Goal: Information Seeking & Learning: Find specific fact

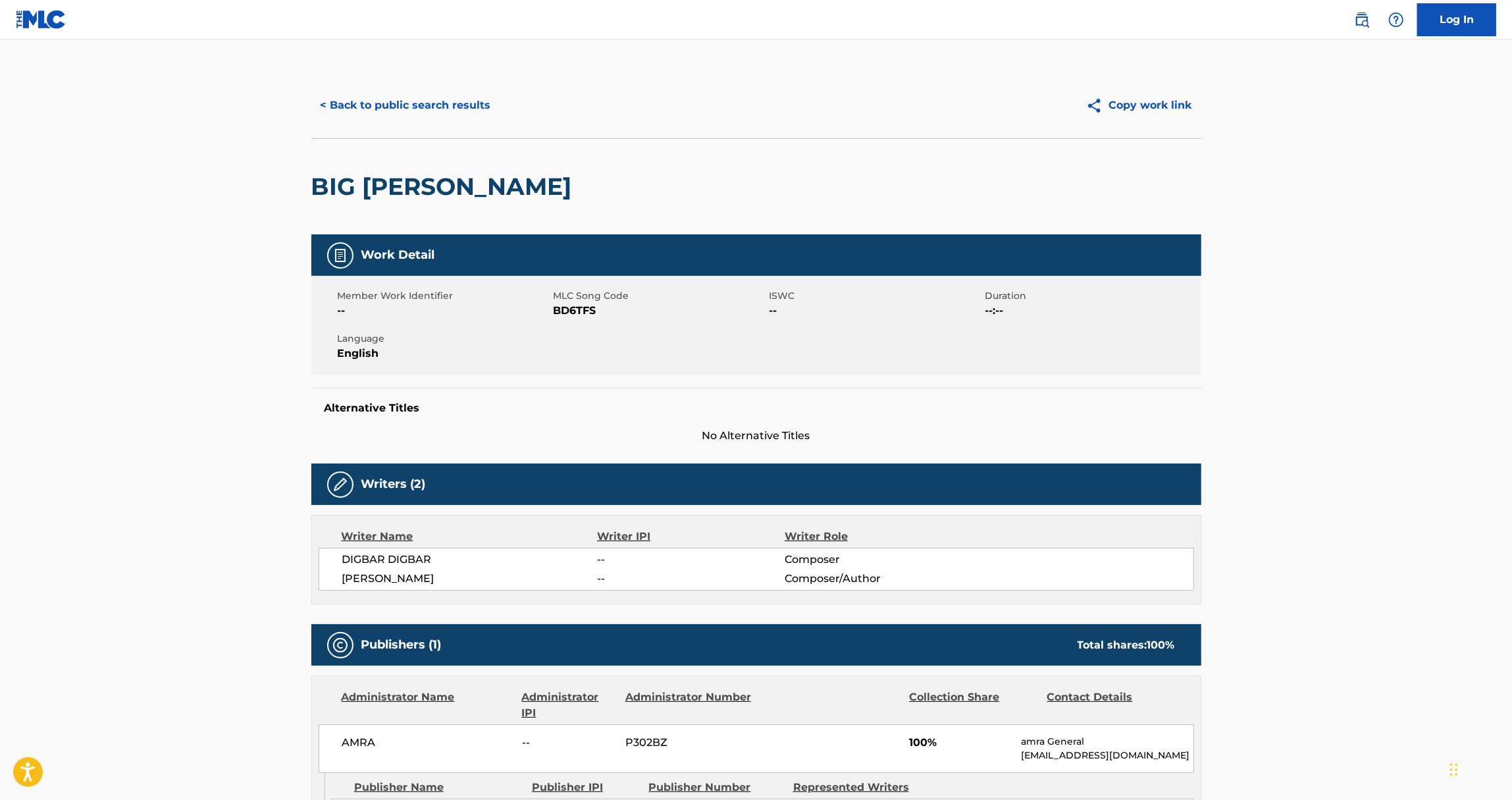
click at [1349, 14] on div "Log In" at bounding box center [1418, 20] width 155 height 33
click at [1365, 25] on img at bounding box center [1362, 19] width 16 height 16
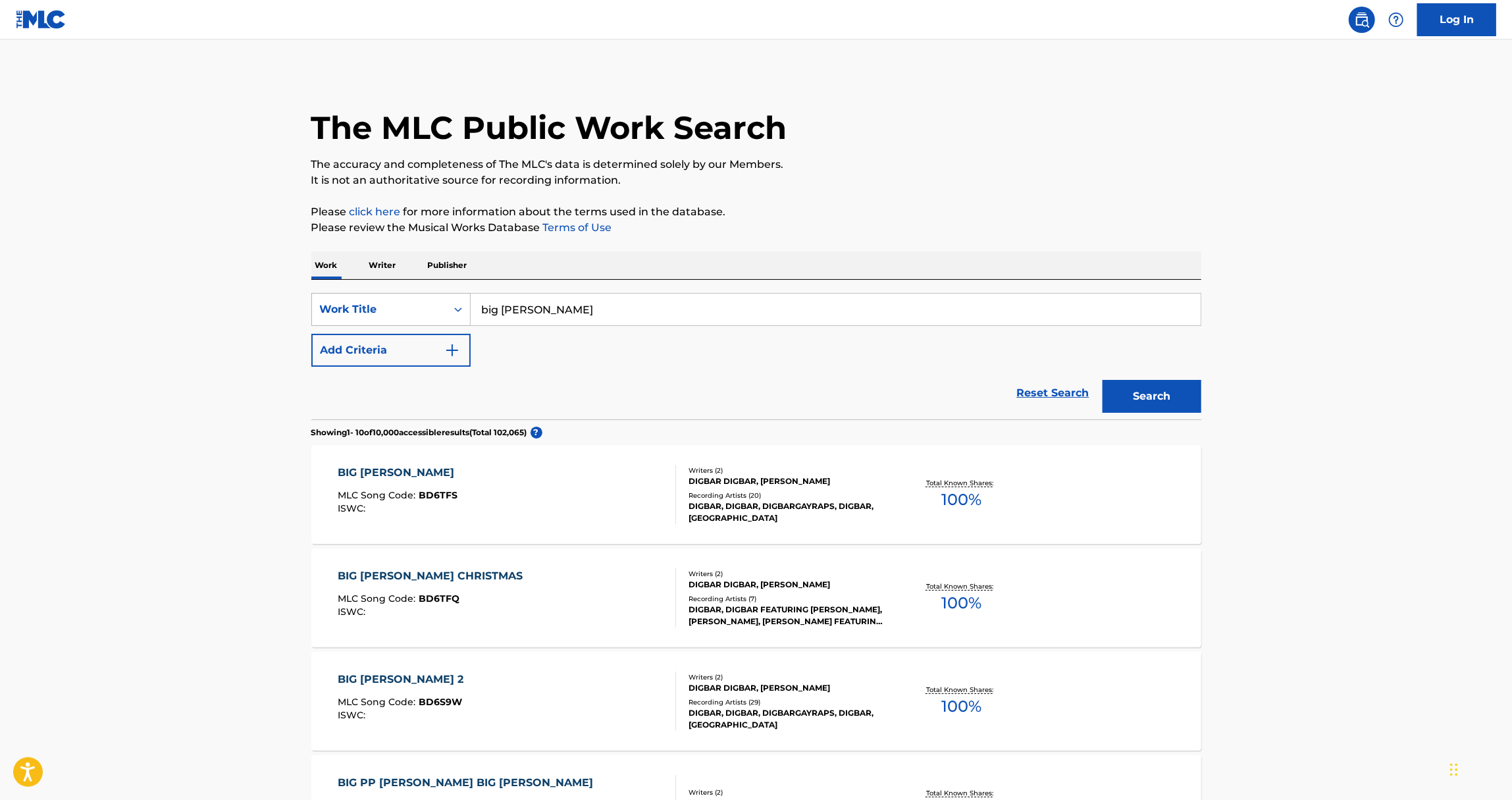
drag, startPoint x: 579, startPoint y: 309, endPoint x: 448, endPoint y: 312, distance: 131.0
click at [448, 312] on div "SearchWithCriteria1315797f-fc0f-42c2-8bac-0b8a4b0aaa0c Work Title big dick randy" at bounding box center [756, 309] width 890 height 33
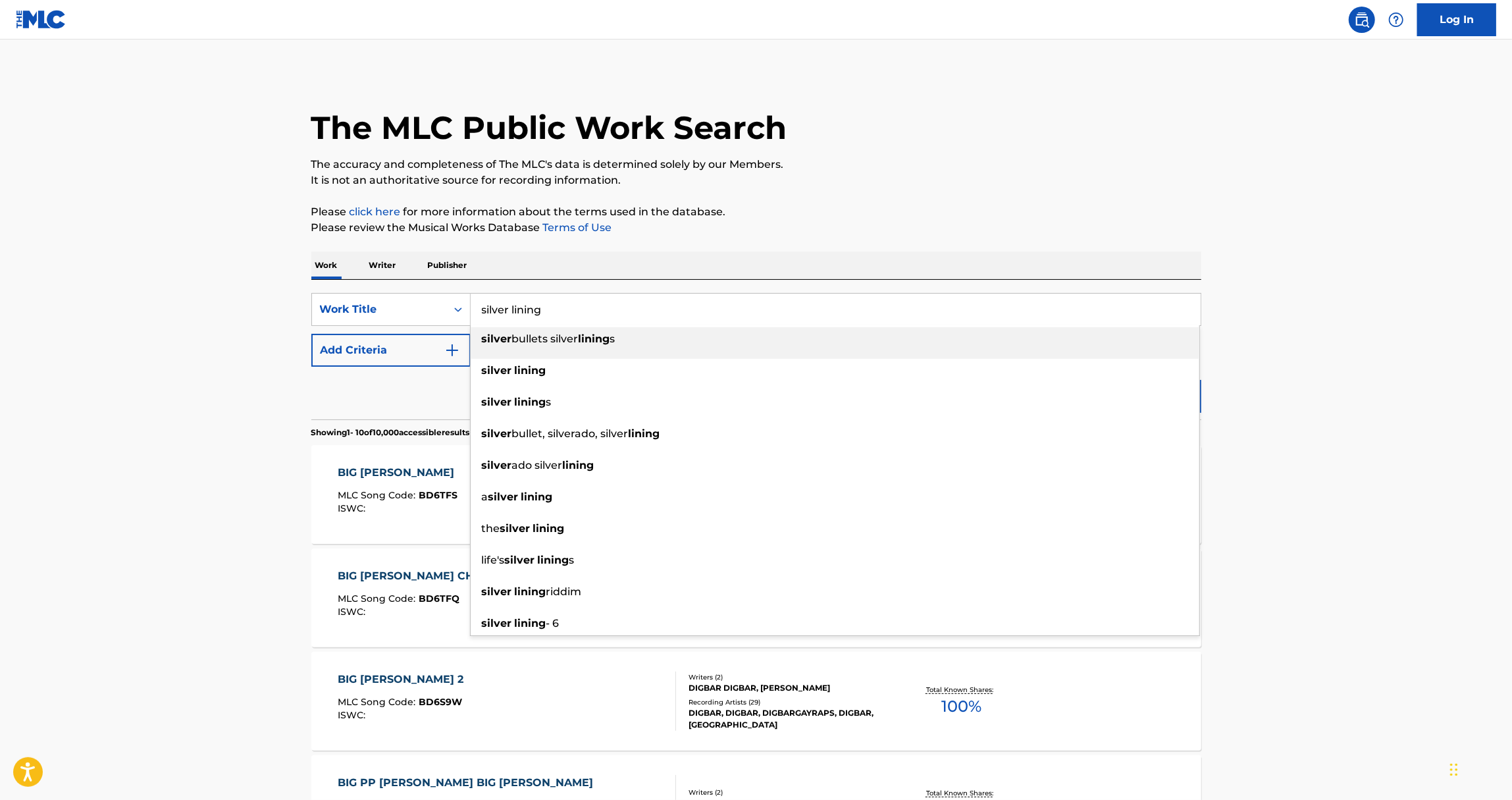
type input "silver lining"
click at [284, 405] on main "The MLC Public Work Search The accuracy and completeness of The MLC's data is d…" at bounding box center [756, 794] width 1512 height 1510
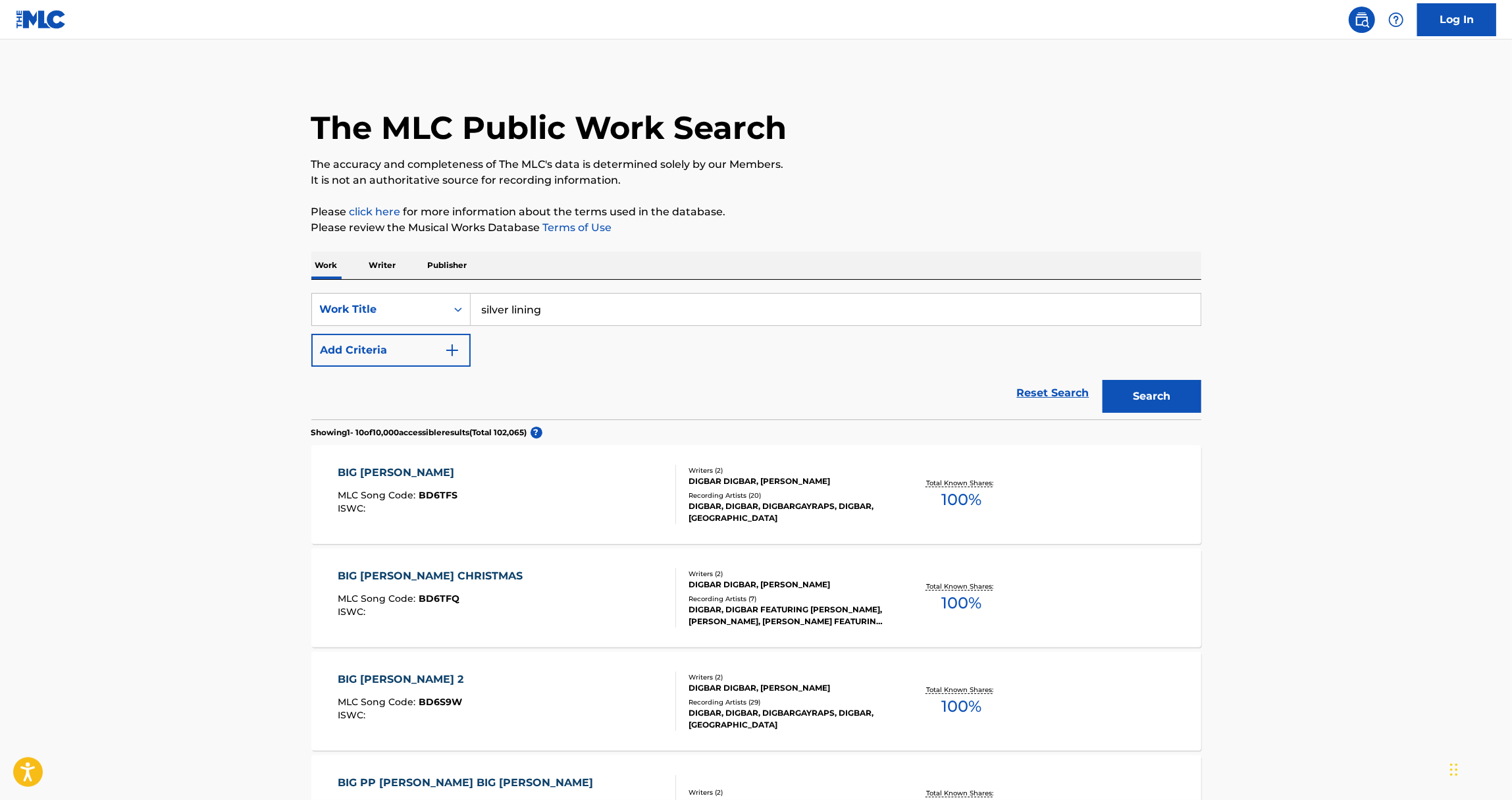
click at [1136, 404] on button "Search" at bounding box center [1151, 397] width 99 height 33
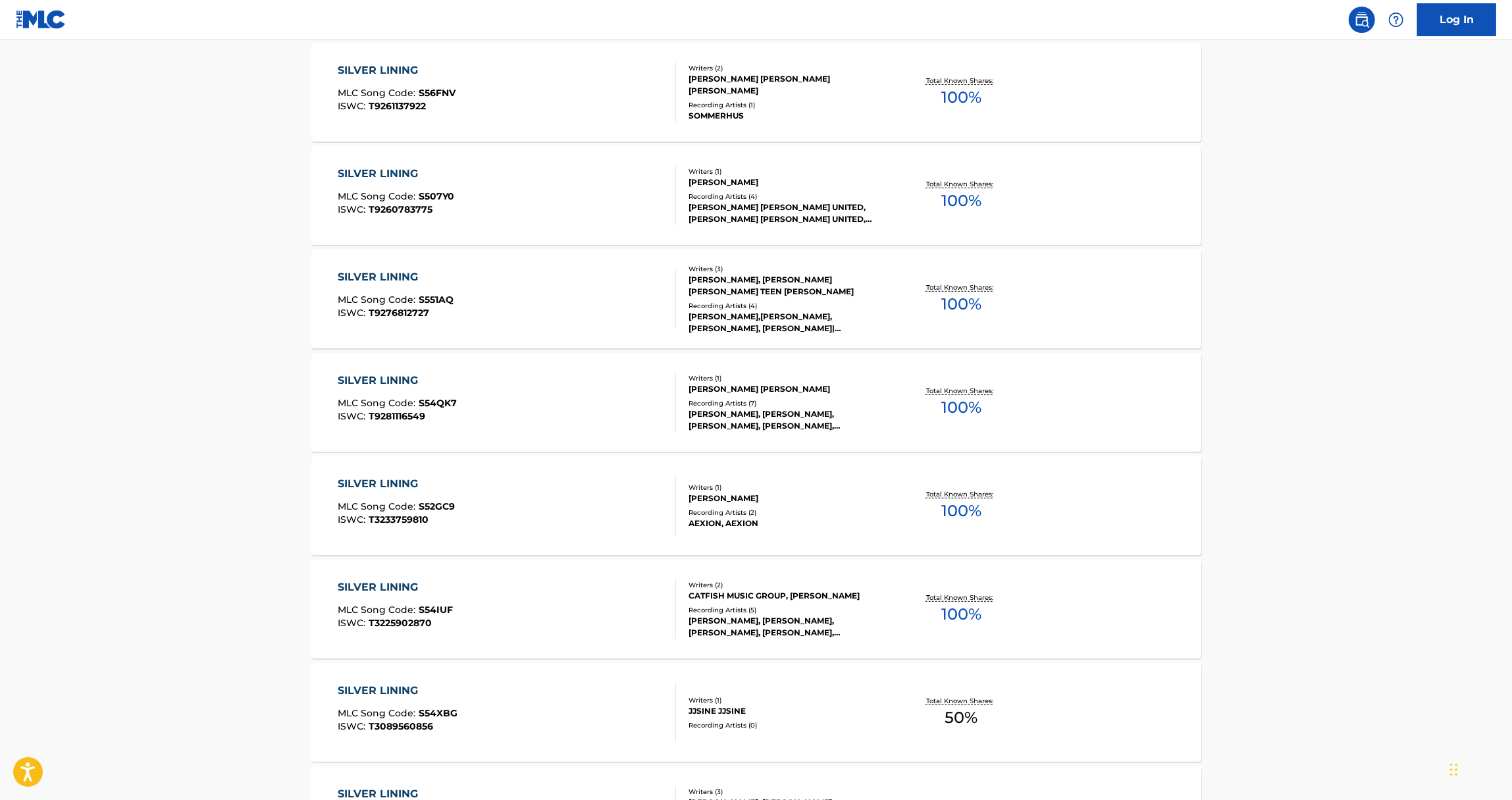
scroll to position [812, 0]
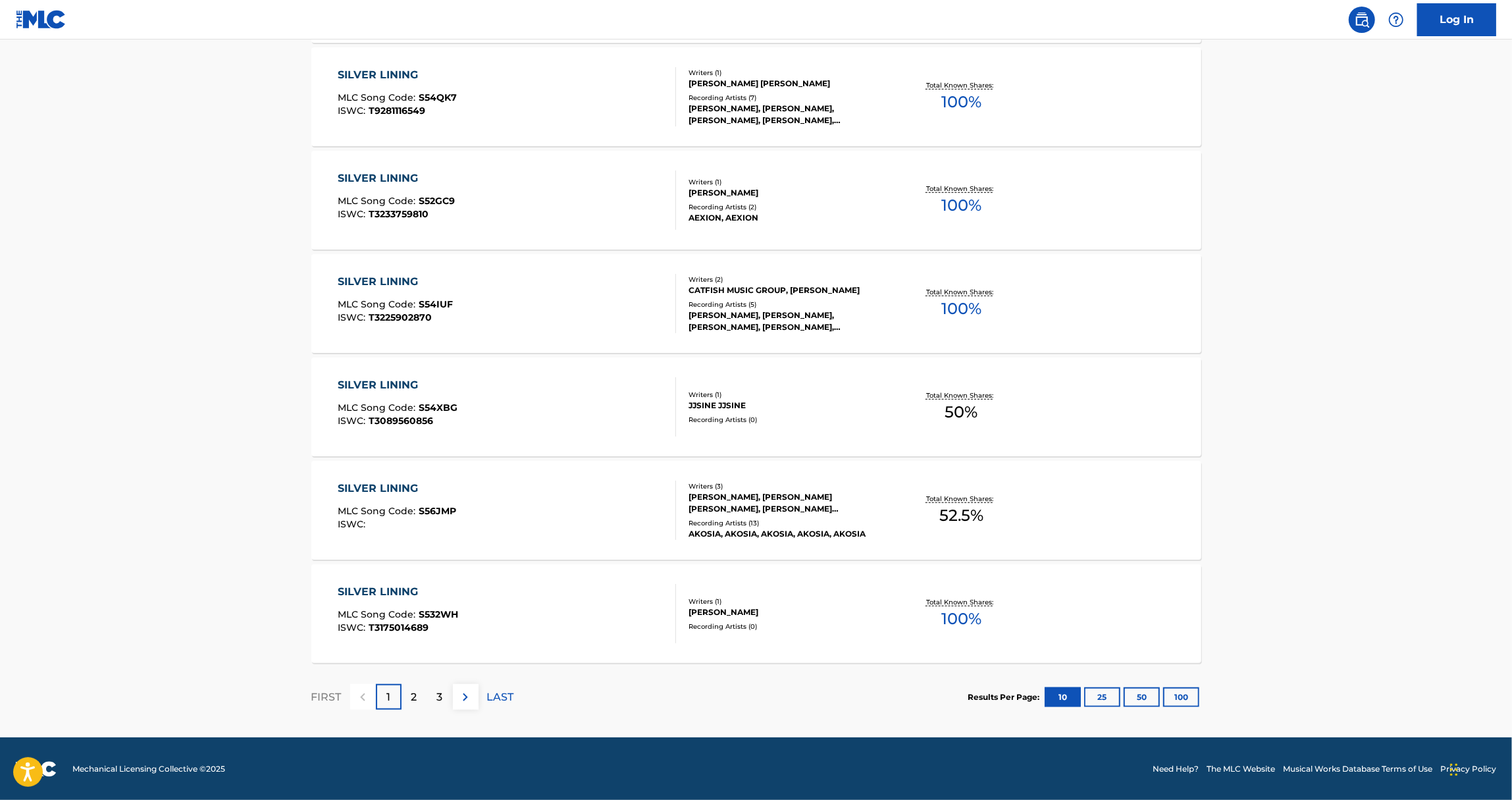
click at [1191, 700] on button "100" at bounding box center [1181, 697] width 36 height 19
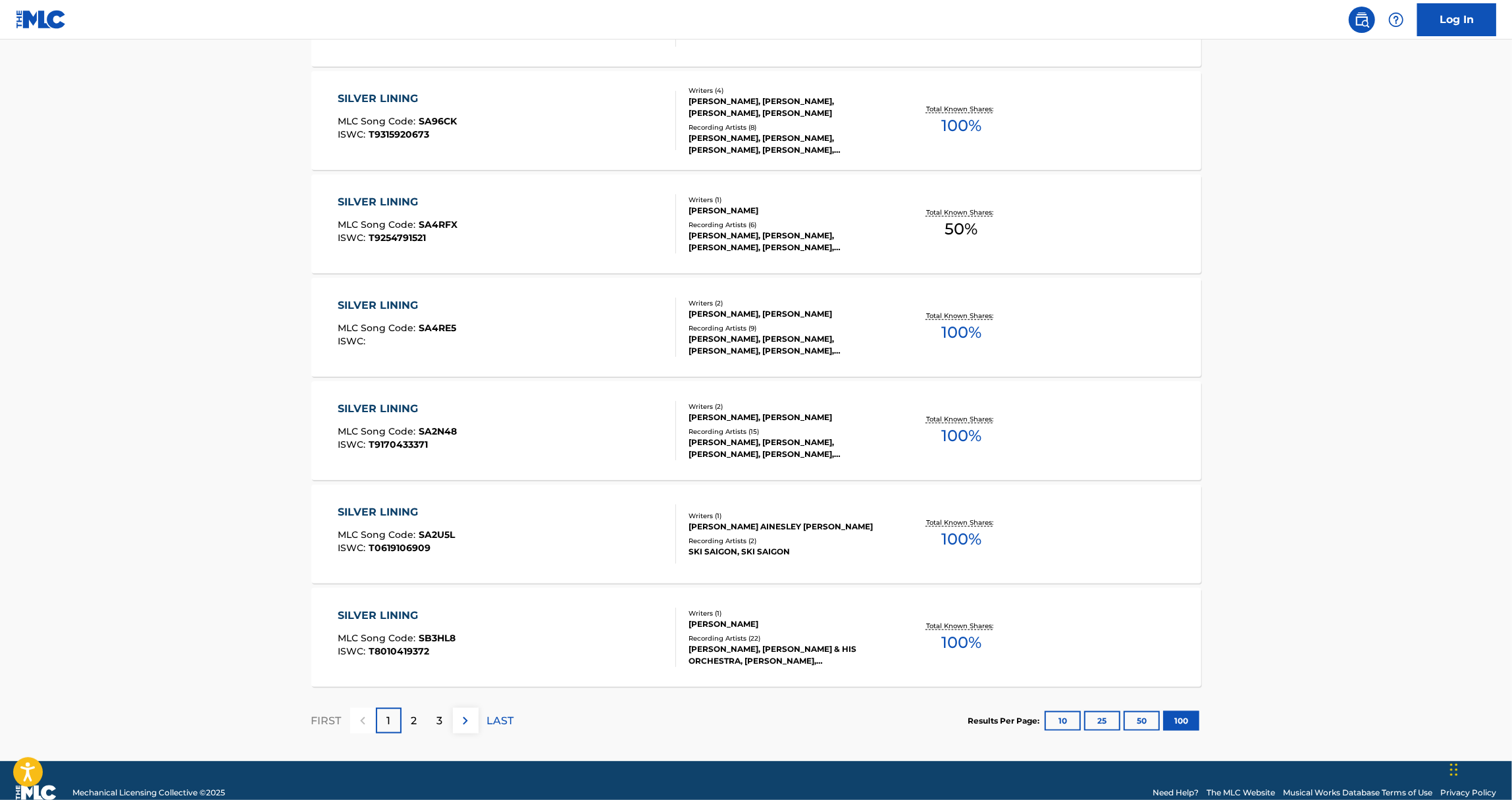
scroll to position [10117, 0]
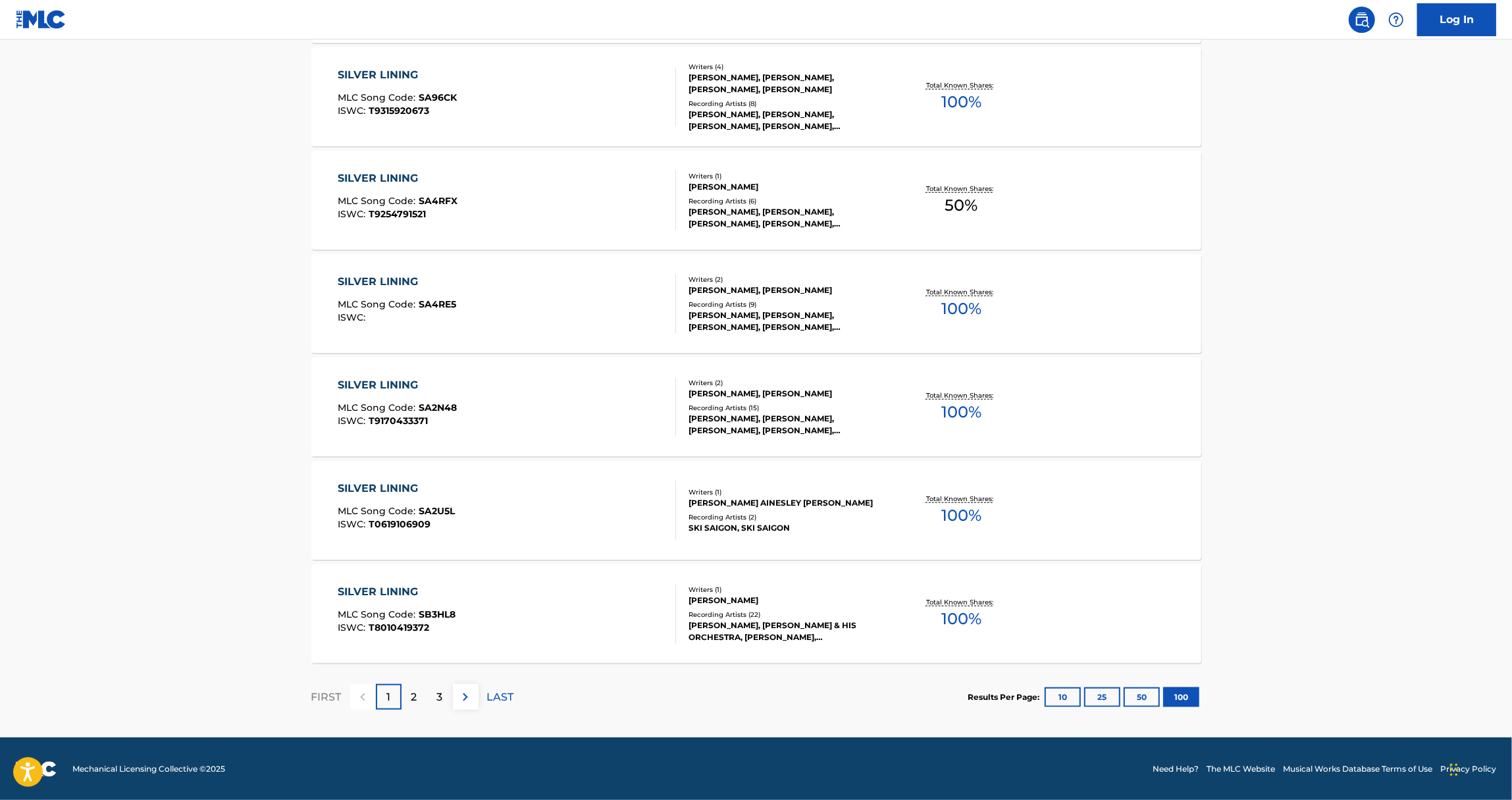
click at [410, 693] on div "2" at bounding box center [415, 698] width 26 height 26
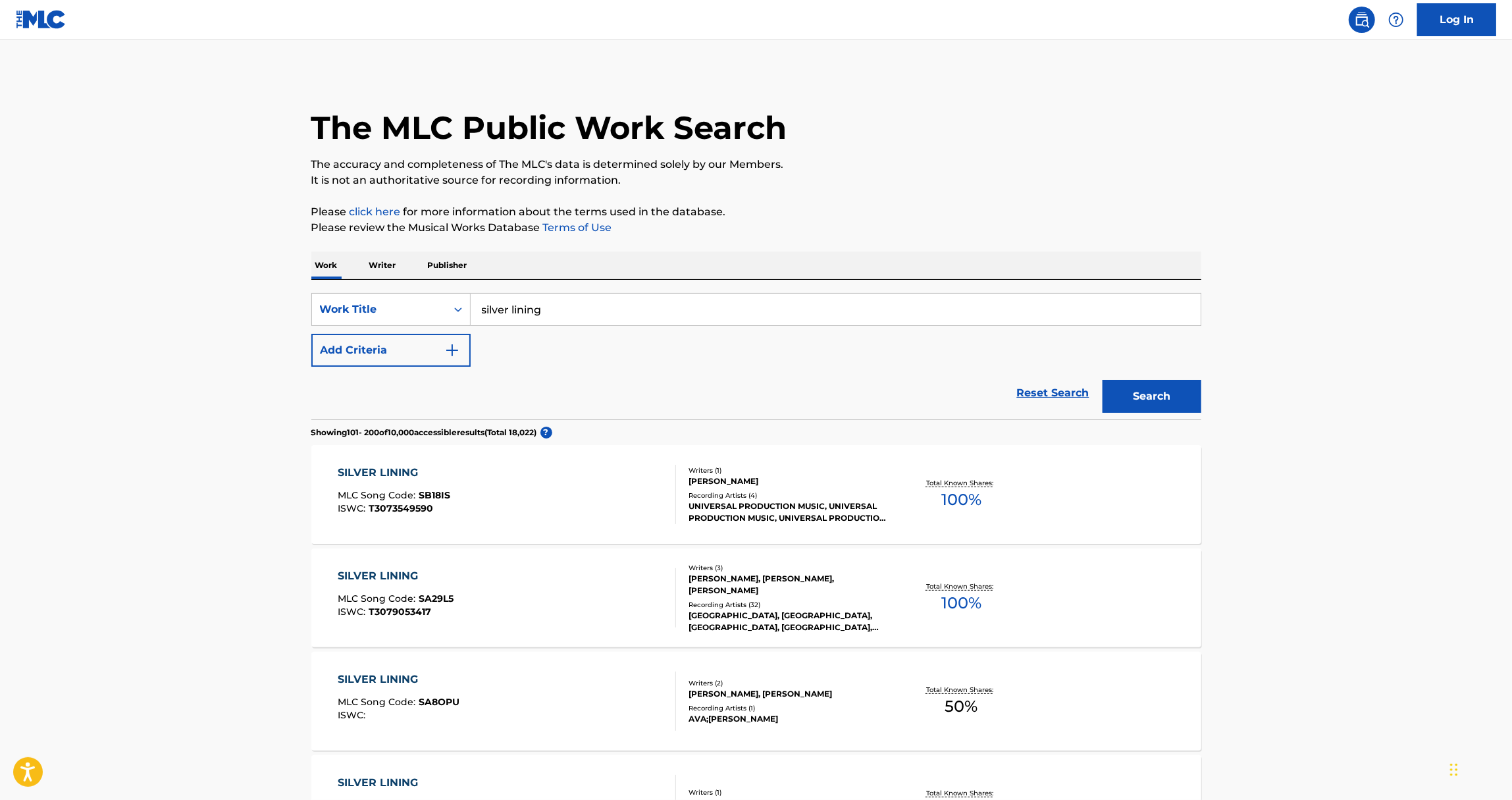
scroll to position [5457, 0]
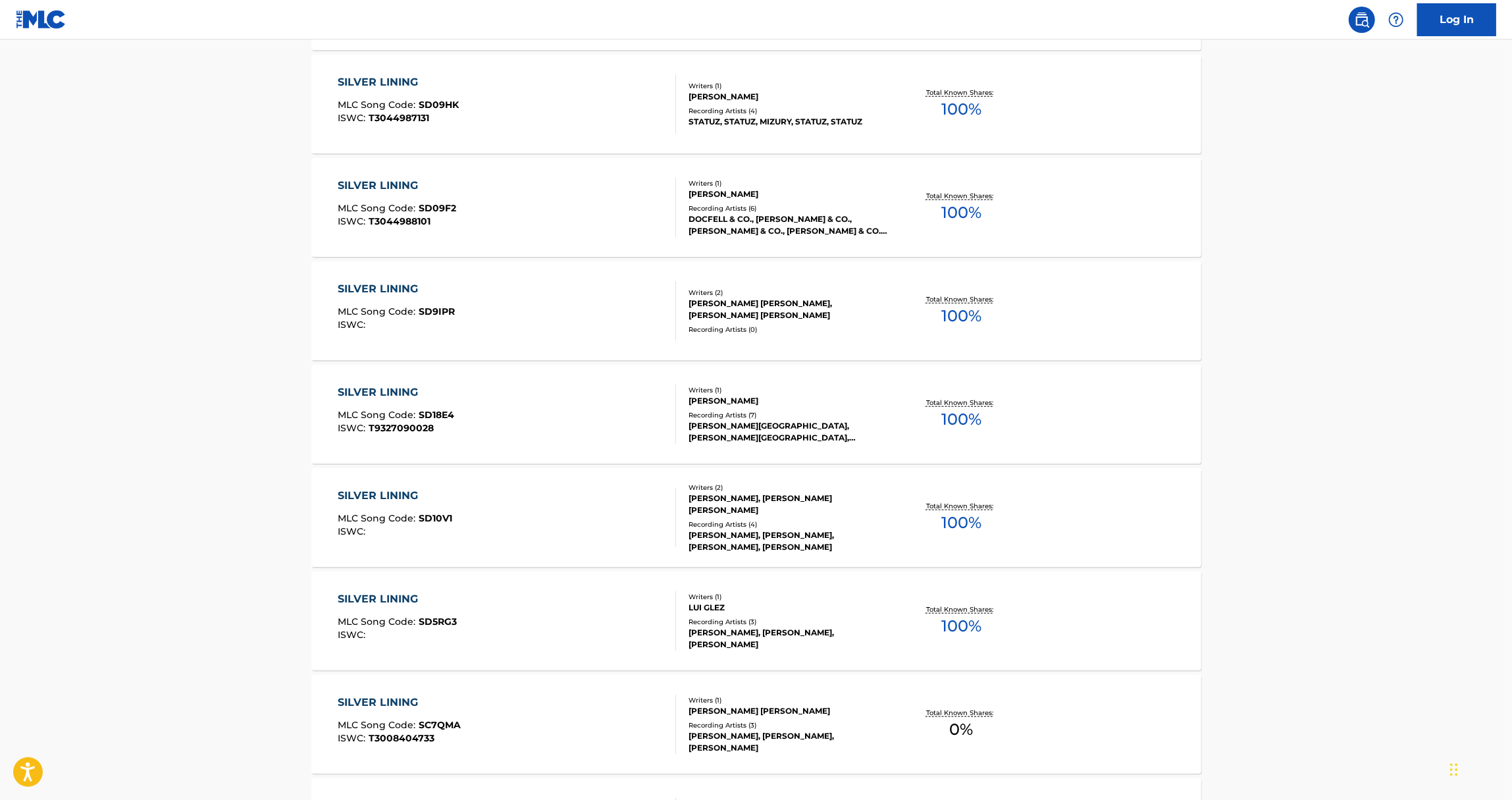
drag, startPoint x: 623, startPoint y: 436, endPoint x: 1516, endPoint y: -107, distance: 1045.1
drag, startPoint x: 1516, startPoint y: -107, endPoint x: 138, endPoint y: 473, distance: 1495.1
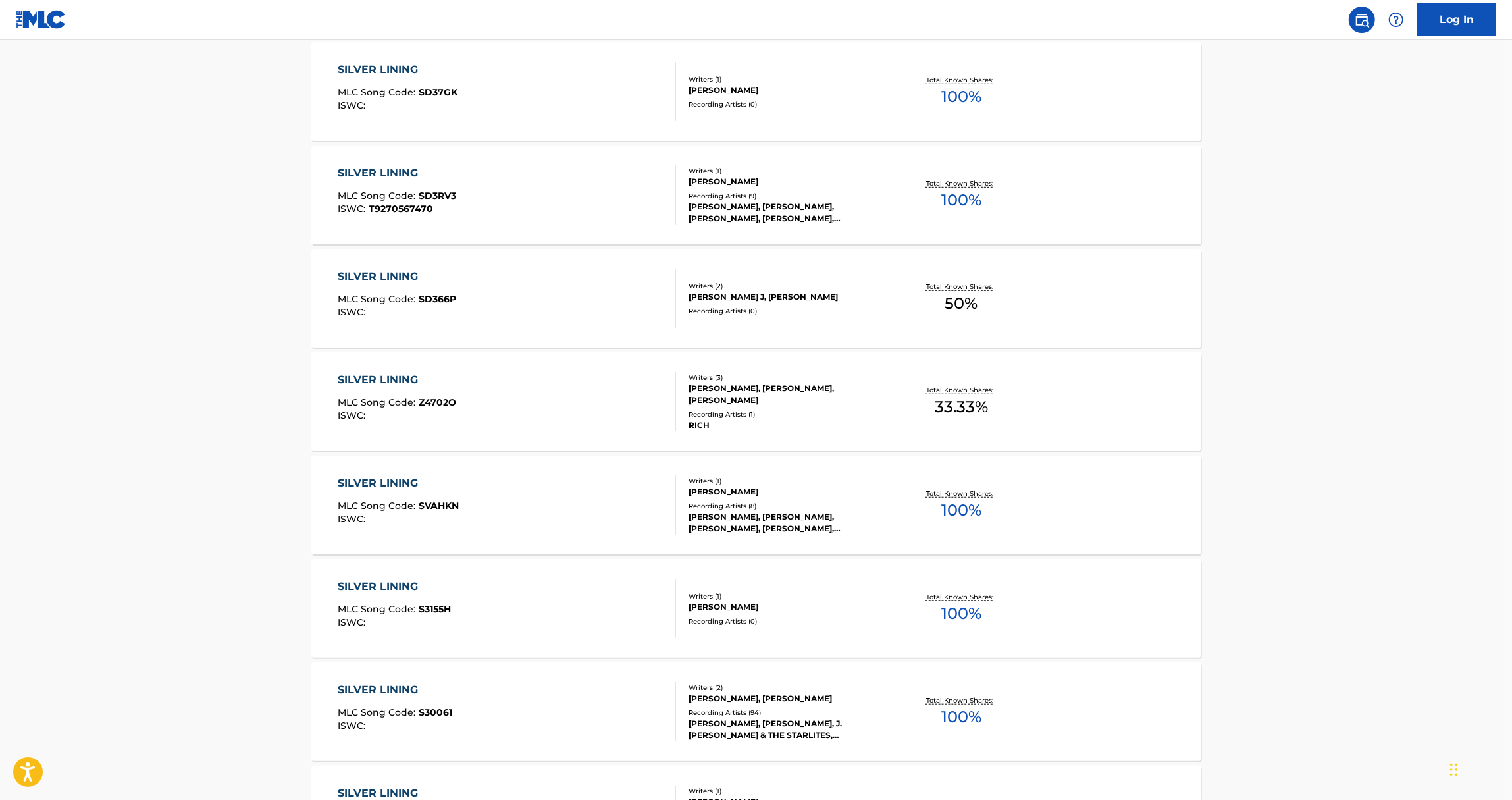
scroll to position [10117, 0]
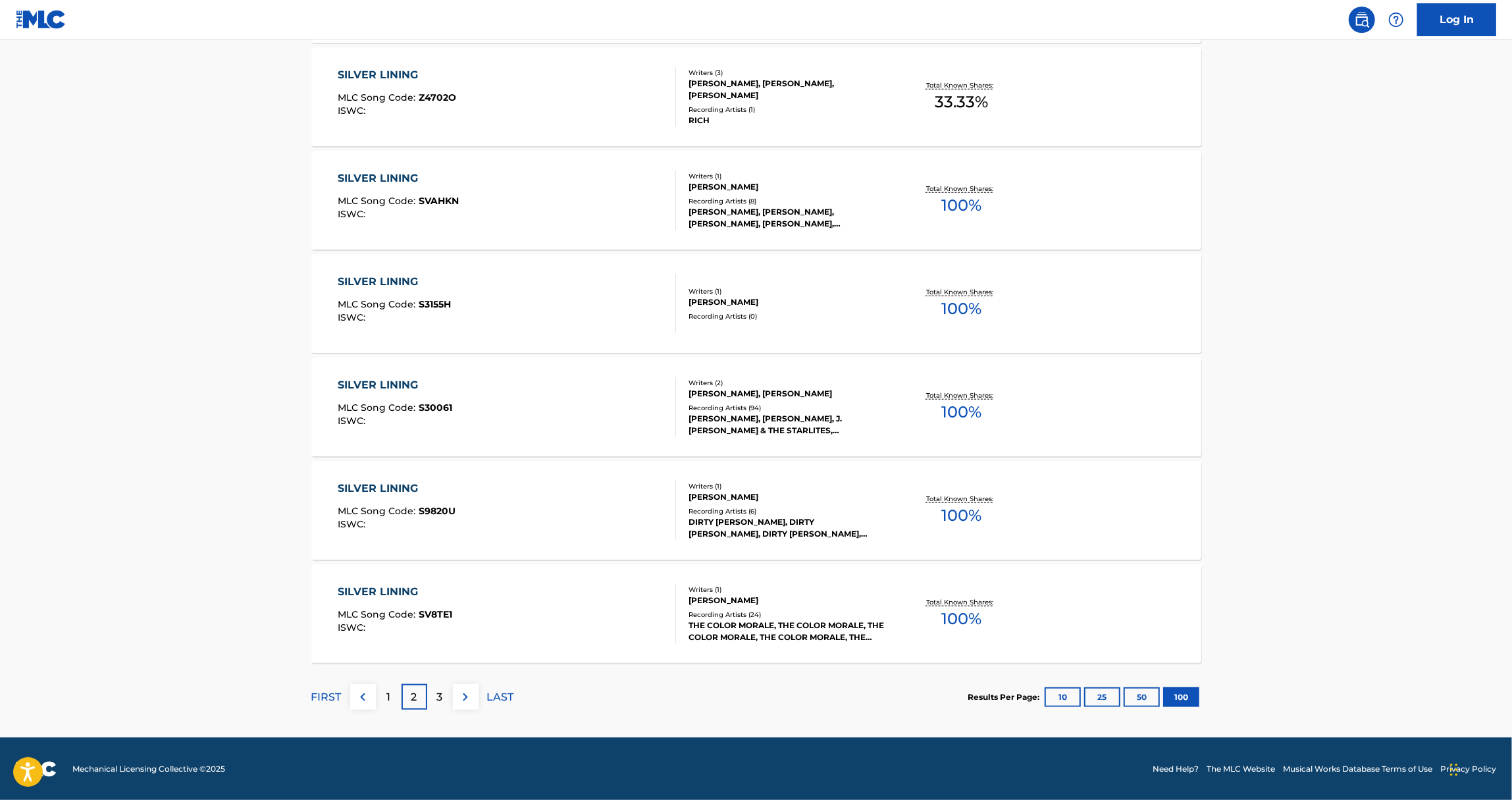
click at [433, 695] on div "3" at bounding box center [441, 698] width 26 height 26
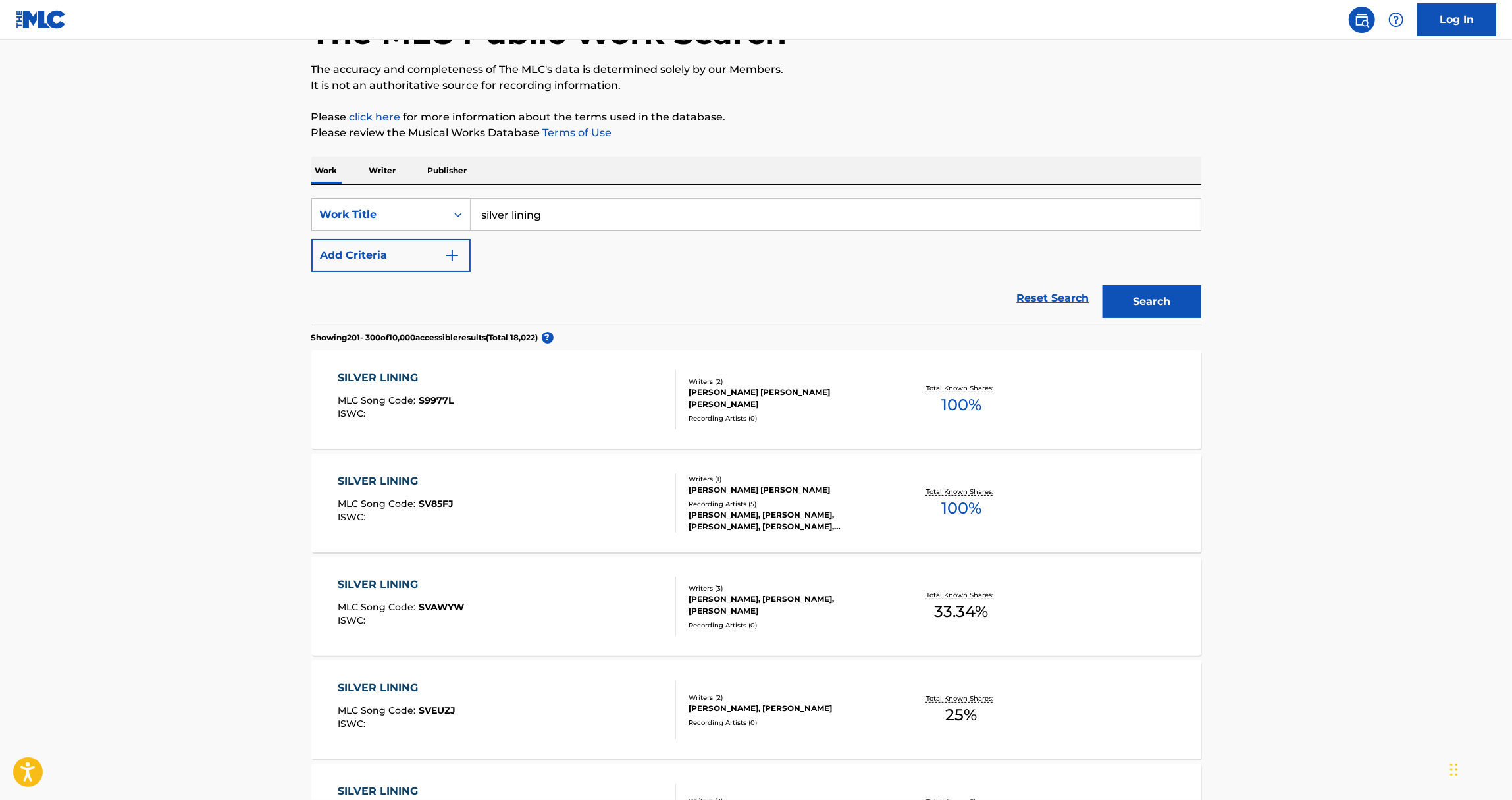
scroll to position [731, 0]
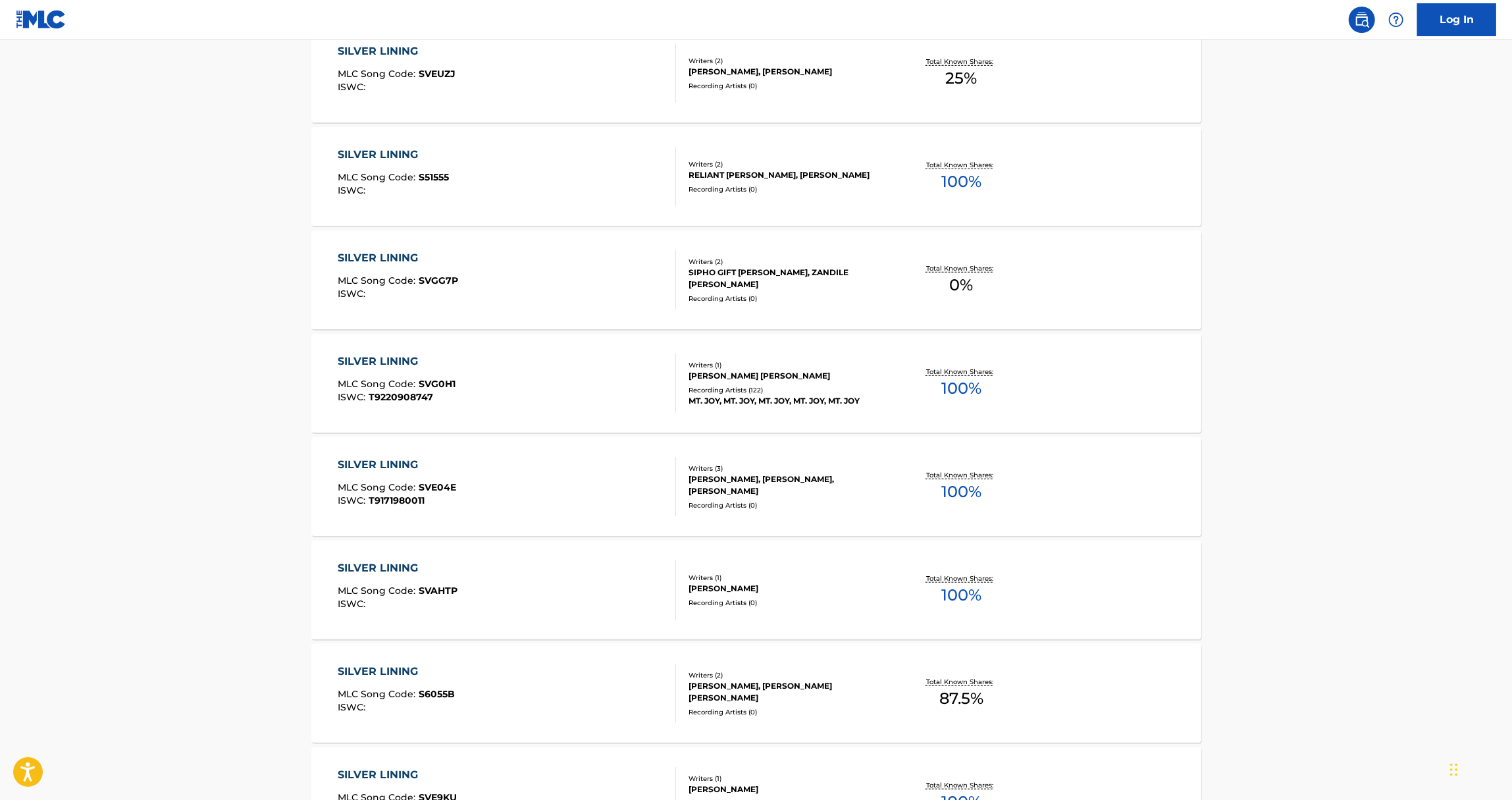
click at [867, 388] on div "Recording Artists ( 122 )" at bounding box center [788, 390] width 199 height 10
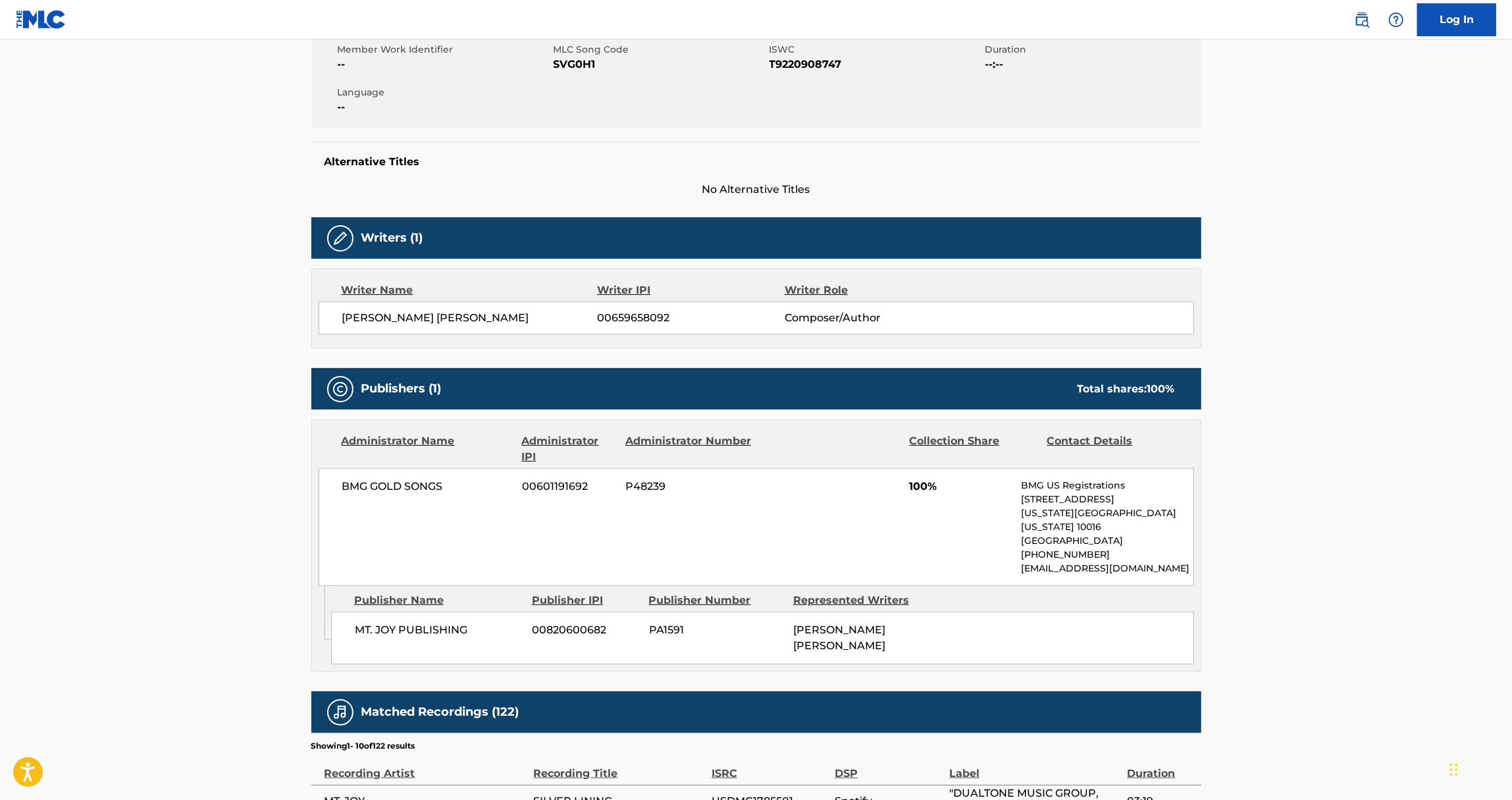
scroll to position [269, 0]
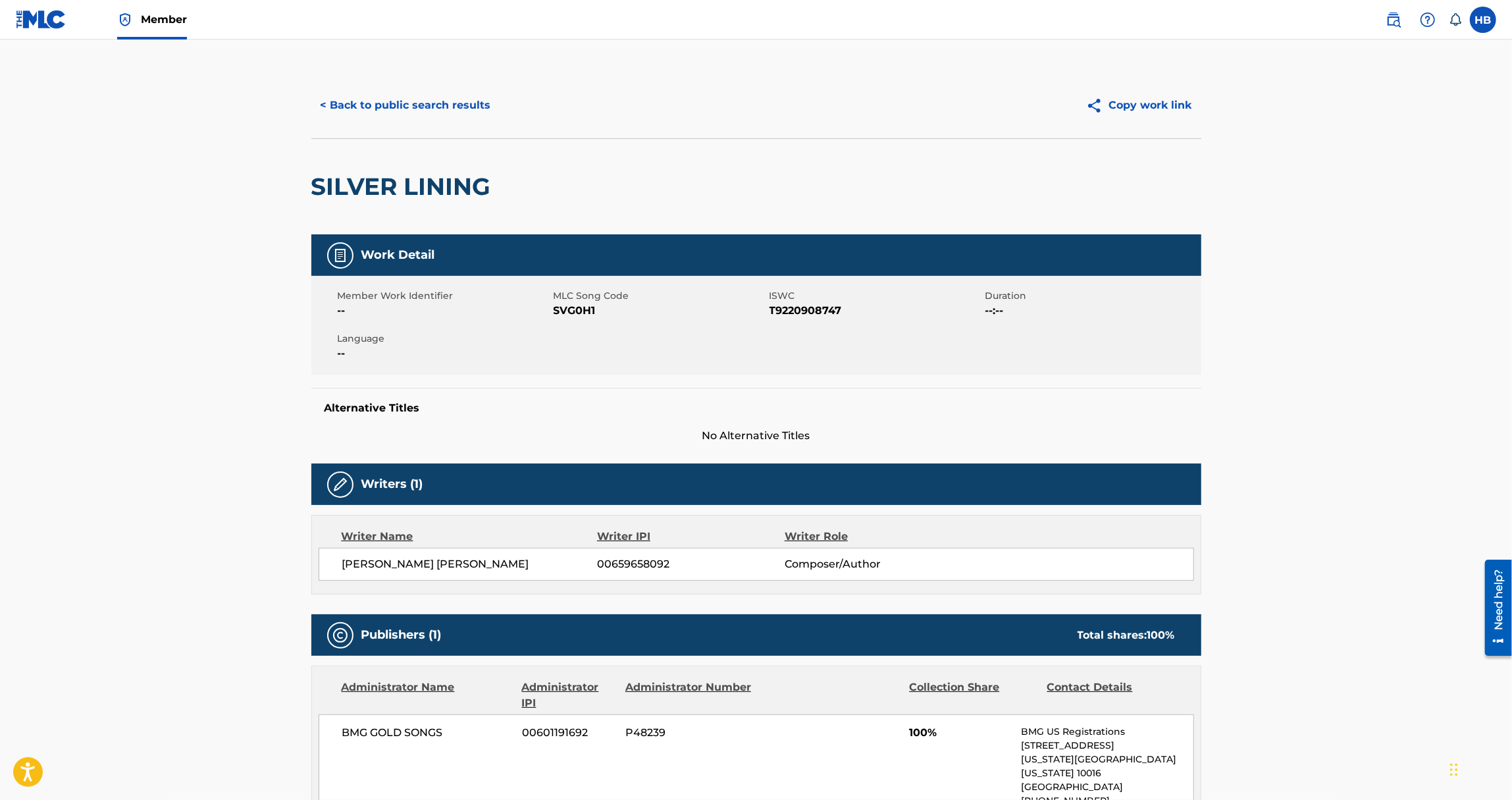
click at [352, 101] on button "< Back to public search results" at bounding box center [406, 105] width 189 height 33
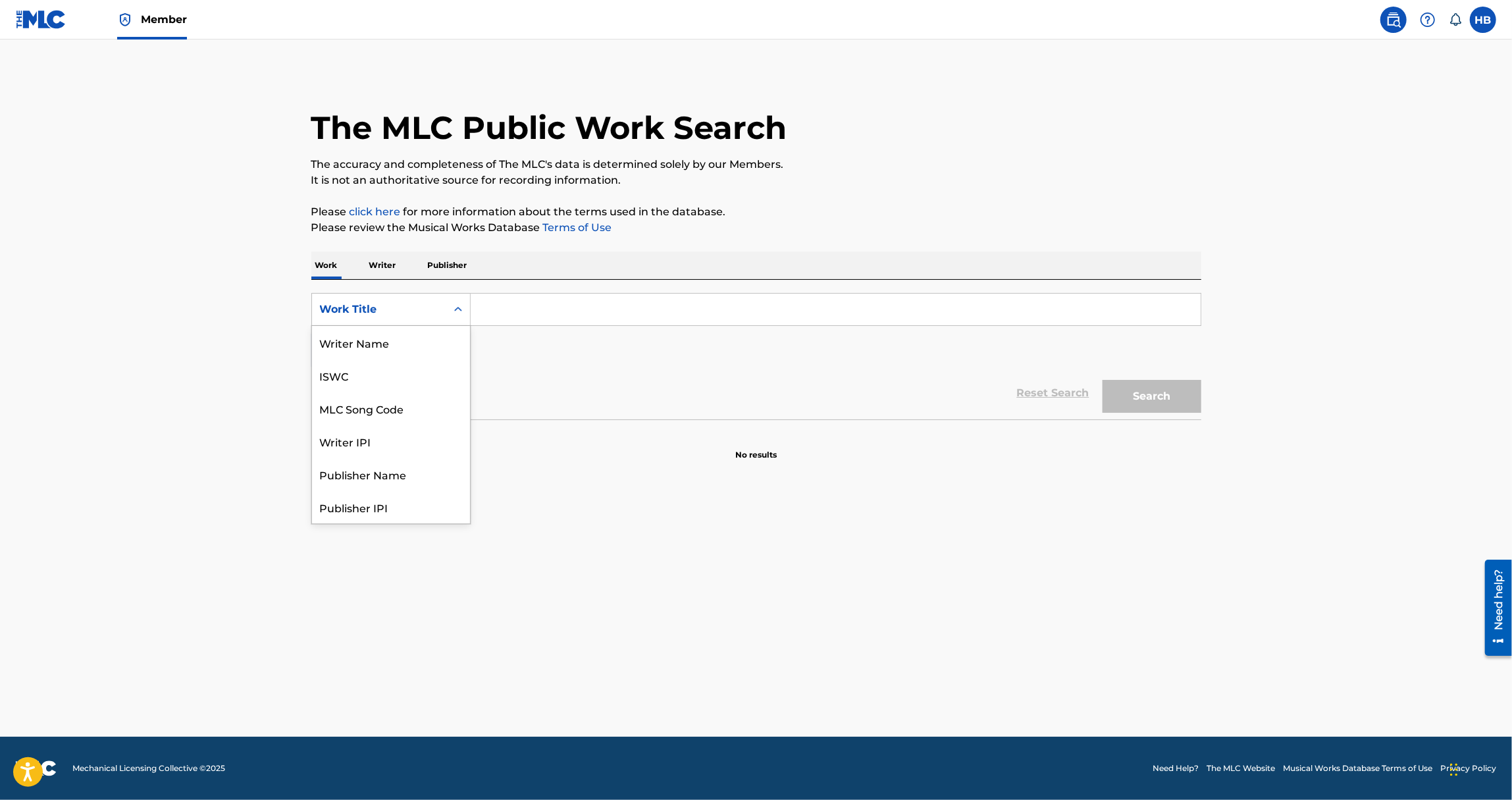
click at [449, 307] on div "Search Form" at bounding box center [458, 309] width 24 height 24
click at [389, 347] on div "Writer Name" at bounding box center [391, 343] width 158 height 33
click at [488, 319] on input "Search Form" at bounding box center [836, 309] width 730 height 32
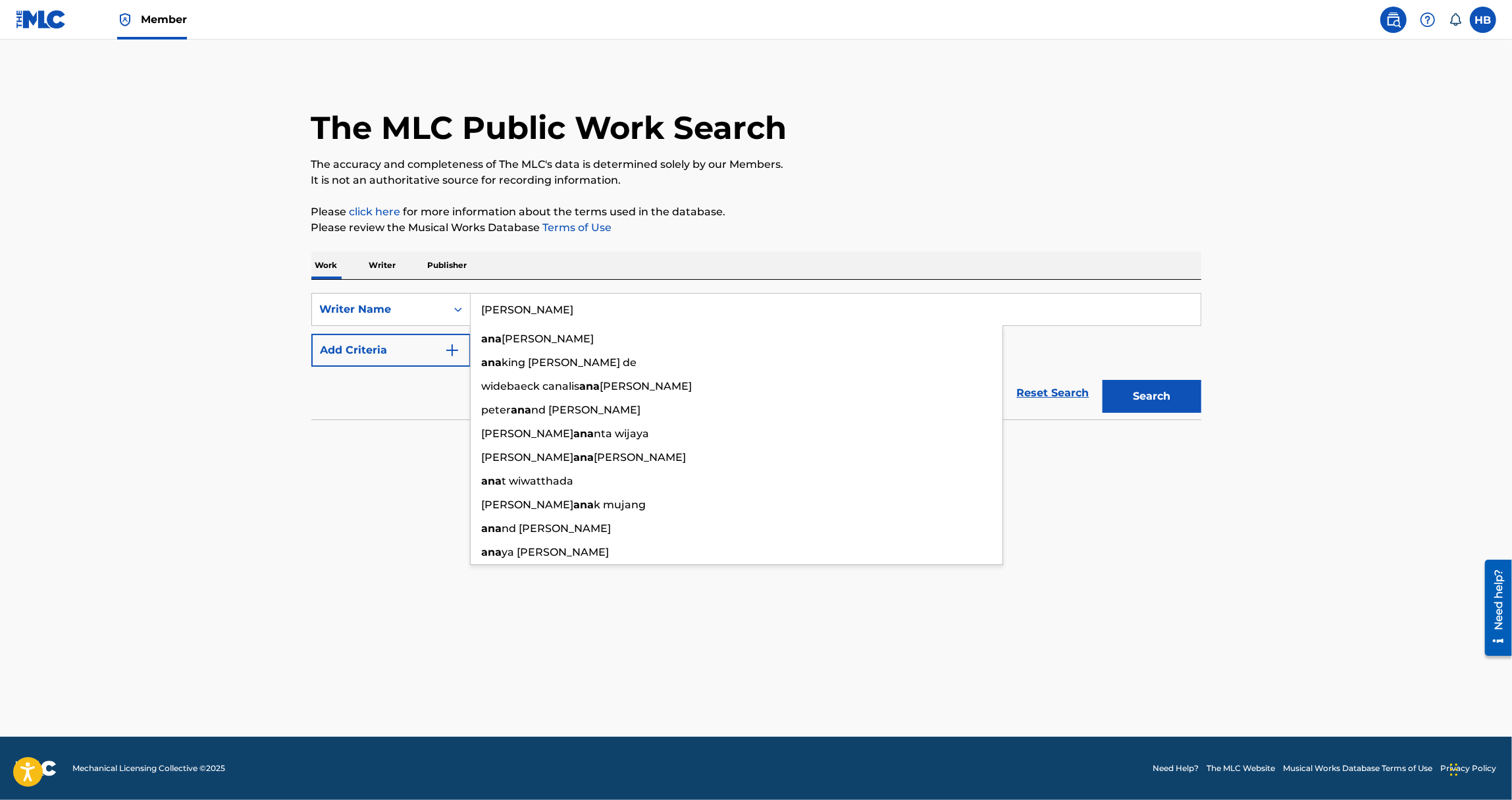
type input "ana wise"
click at [1102, 380] on button "Search" at bounding box center [1151, 397] width 99 height 33
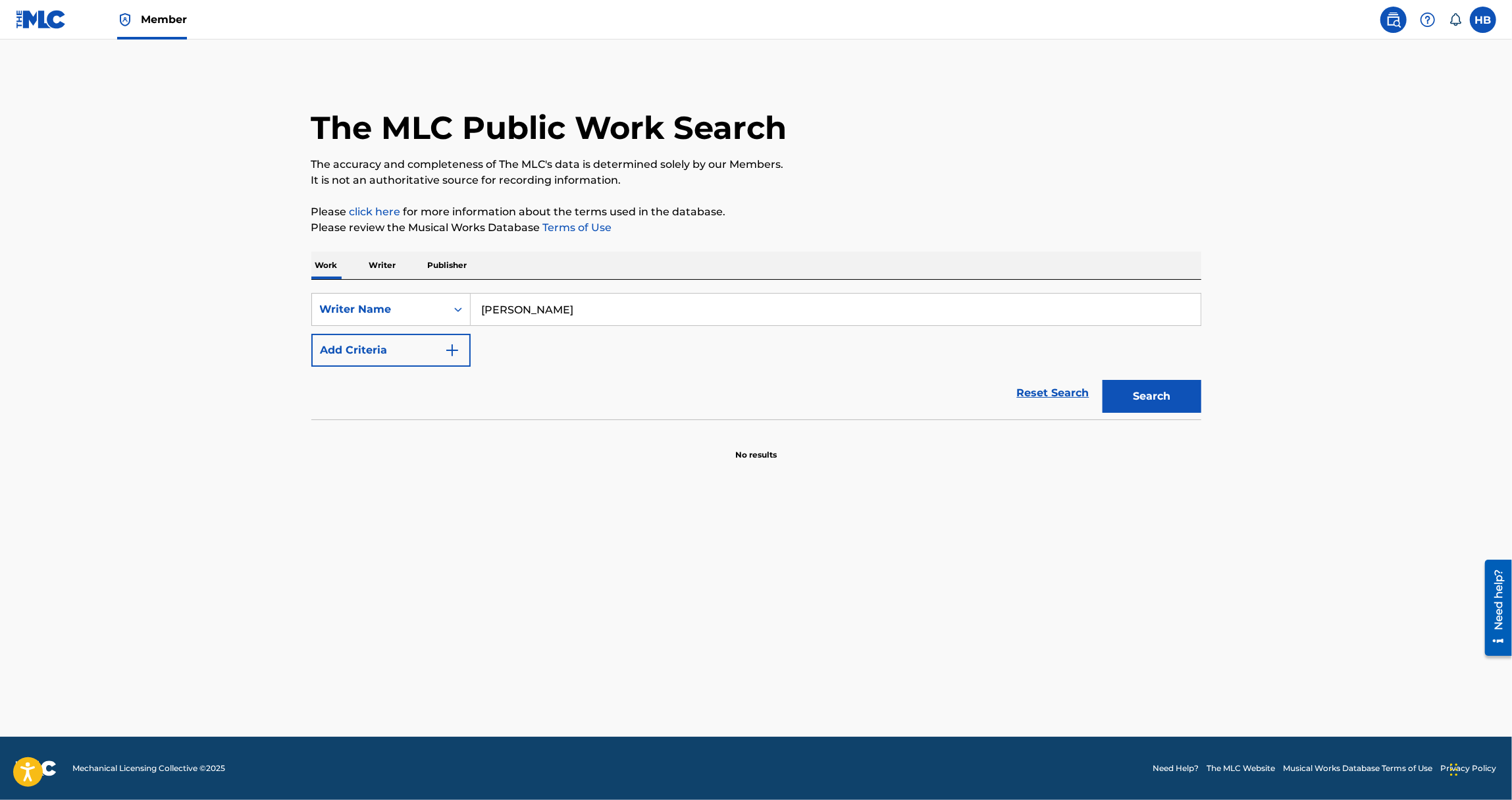
click at [470, 446] on section "No results" at bounding box center [756, 444] width 890 height 34
click at [435, 352] on button "Add Criteria" at bounding box center [391, 351] width 159 height 33
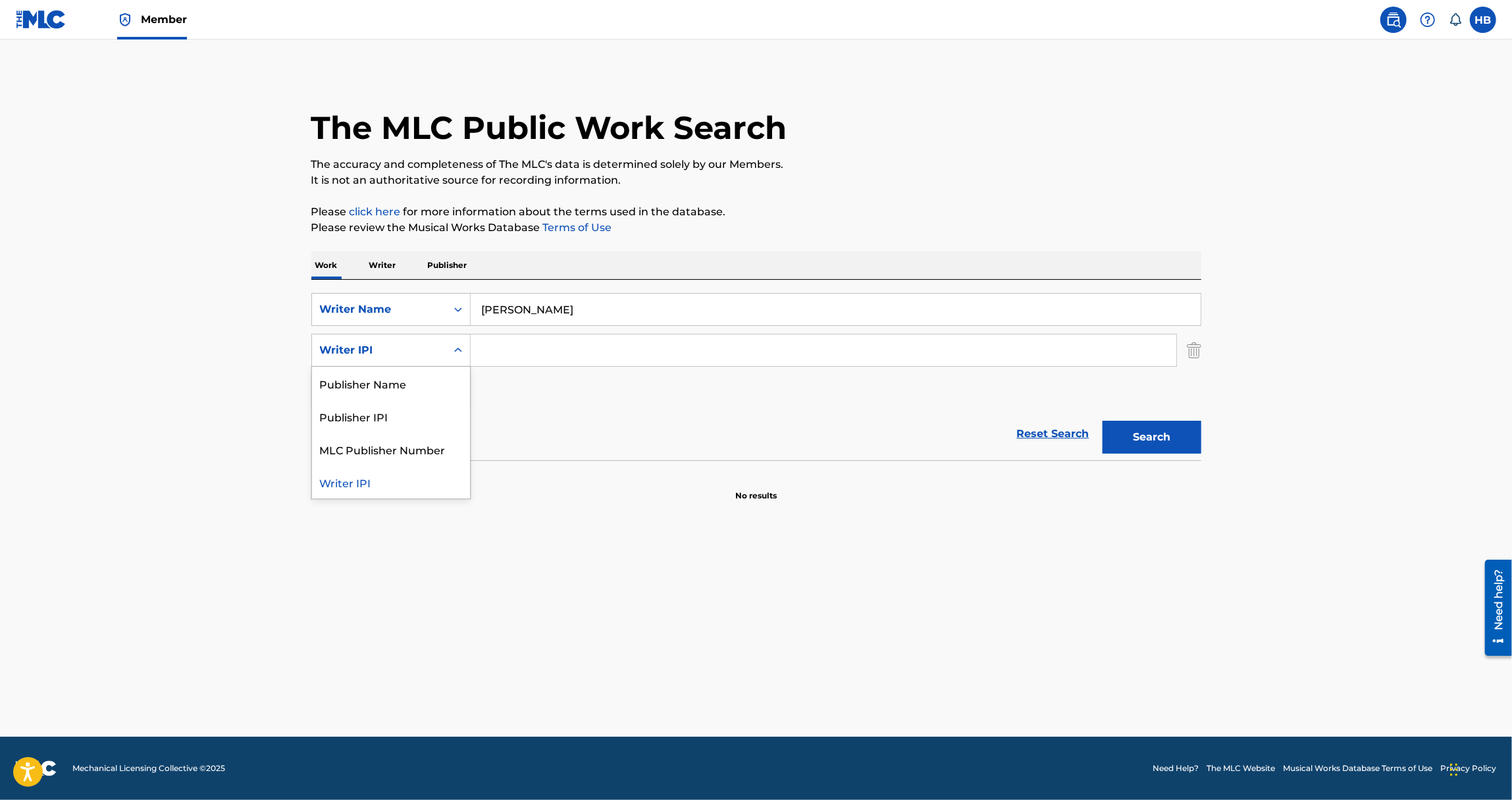
click at [435, 352] on div "Writer IPI" at bounding box center [379, 351] width 118 height 16
click at [383, 320] on div "Writer Name" at bounding box center [379, 309] width 134 height 25
click at [389, 344] on div "Work Title" at bounding box center [391, 343] width 158 height 33
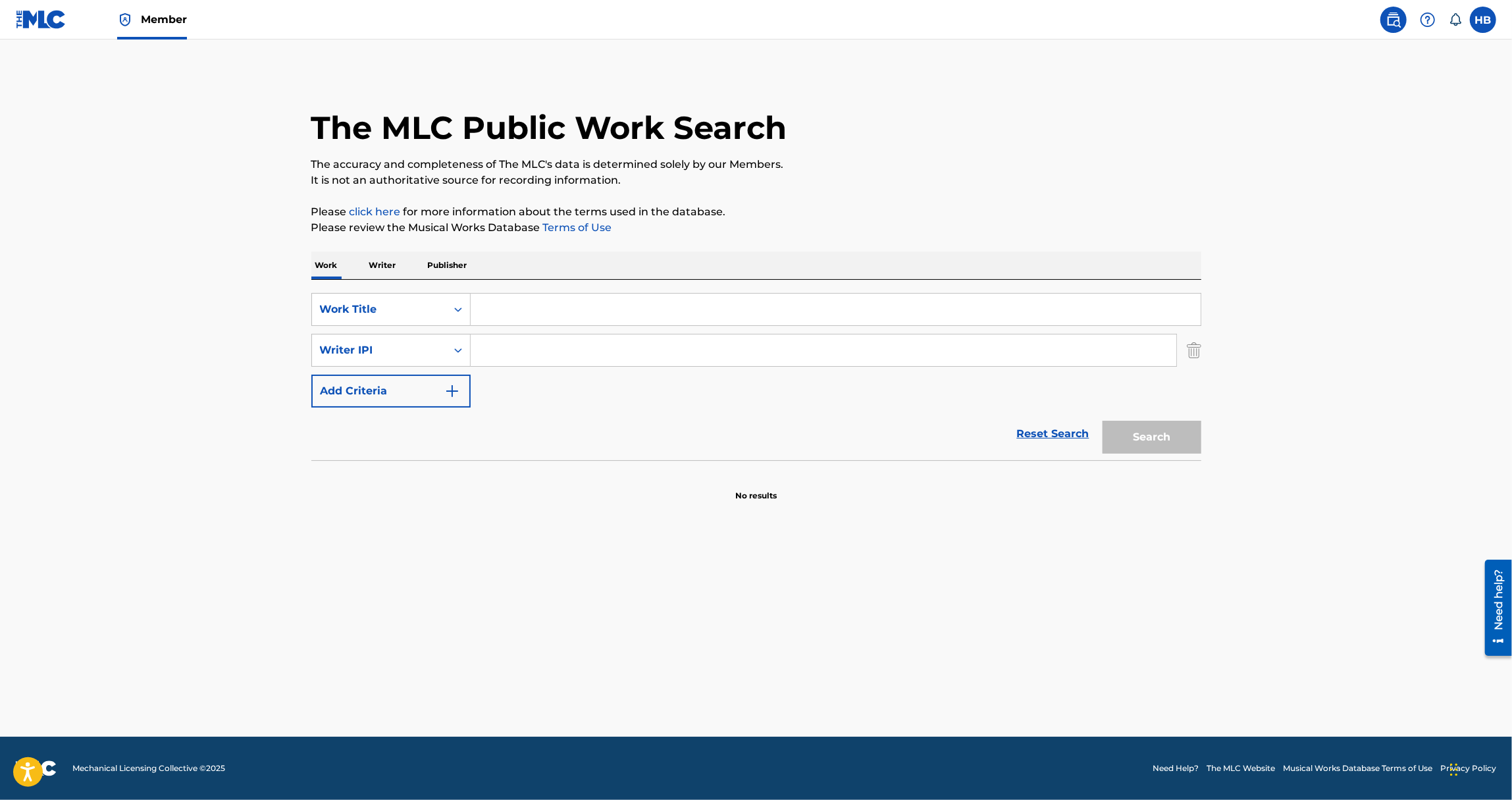
click at [549, 304] on input "Search Form" at bounding box center [836, 309] width 730 height 32
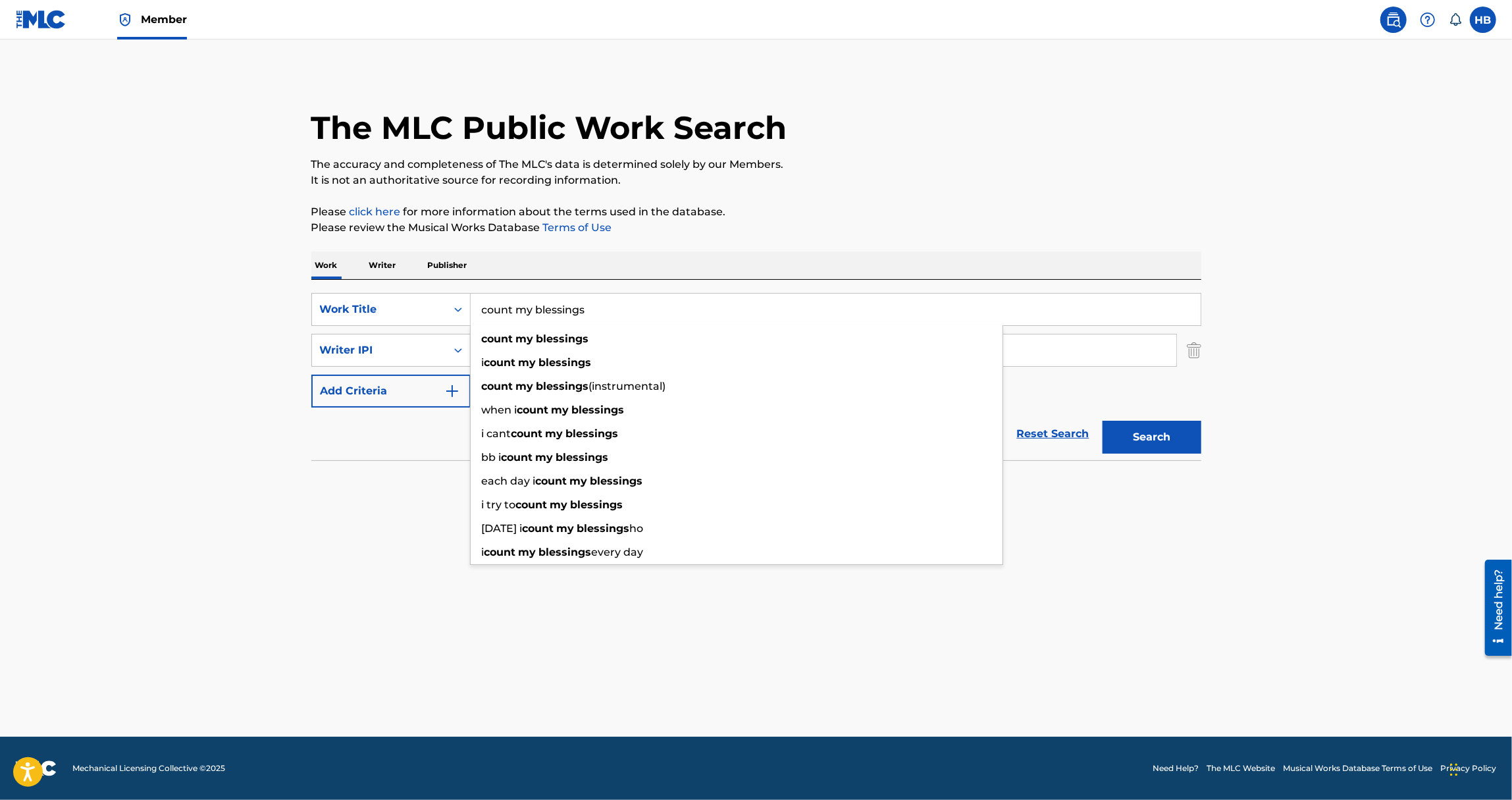
type input "count my blessings"
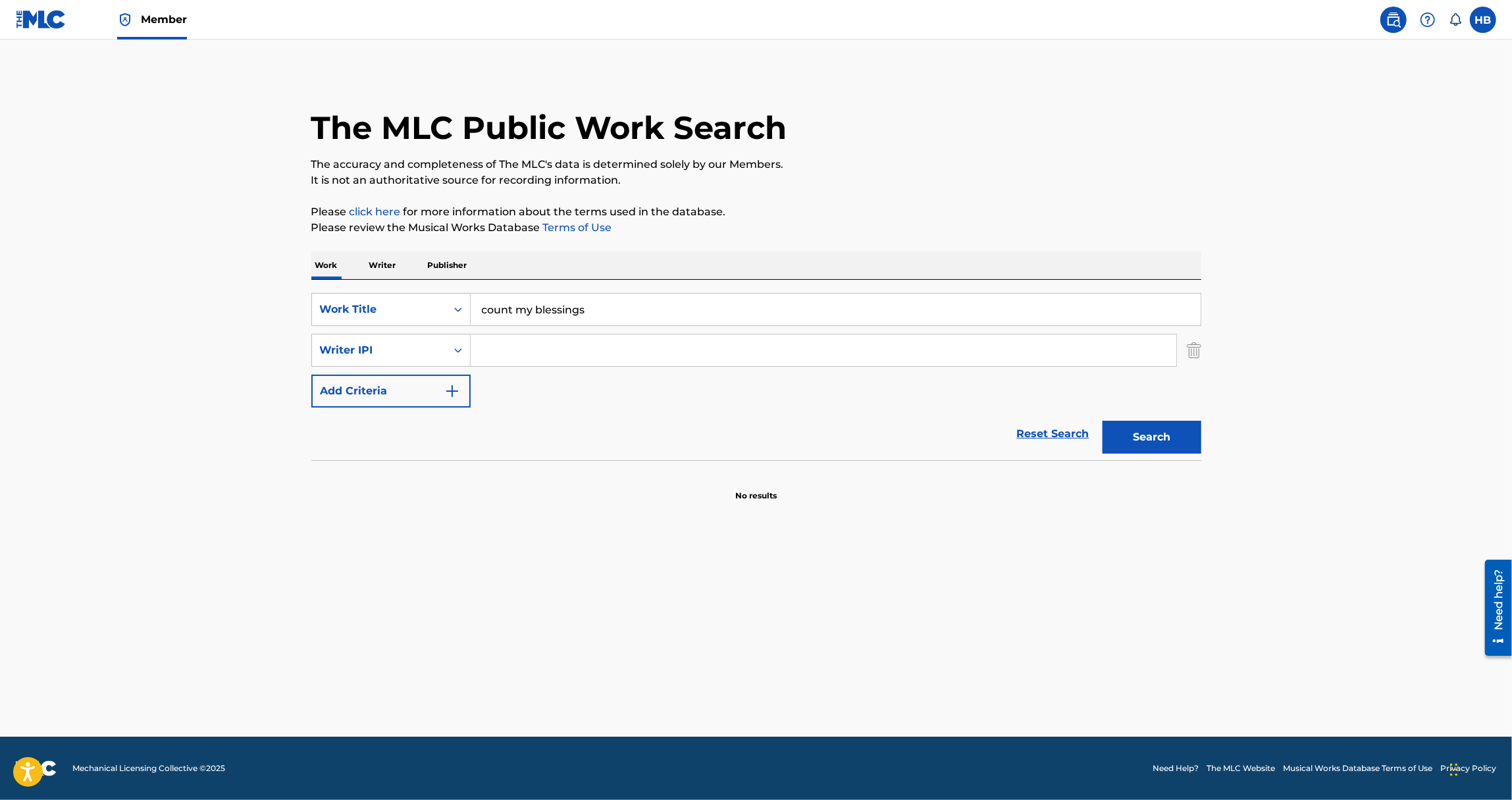
click at [185, 256] on main "The MLC Public Work Search The accuracy and completeness of The MLC's data is d…" at bounding box center [756, 388] width 1512 height 698
click at [353, 348] on div "Writer IPI" at bounding box center [379, 351] width 118 height 16
click at [355, 378] on div "Writer Name" at bounding box center [391, 384] width 158 height 33
click at [503, 346] on input "Search Form" at bounding box center [823, 351] width 706 height 32
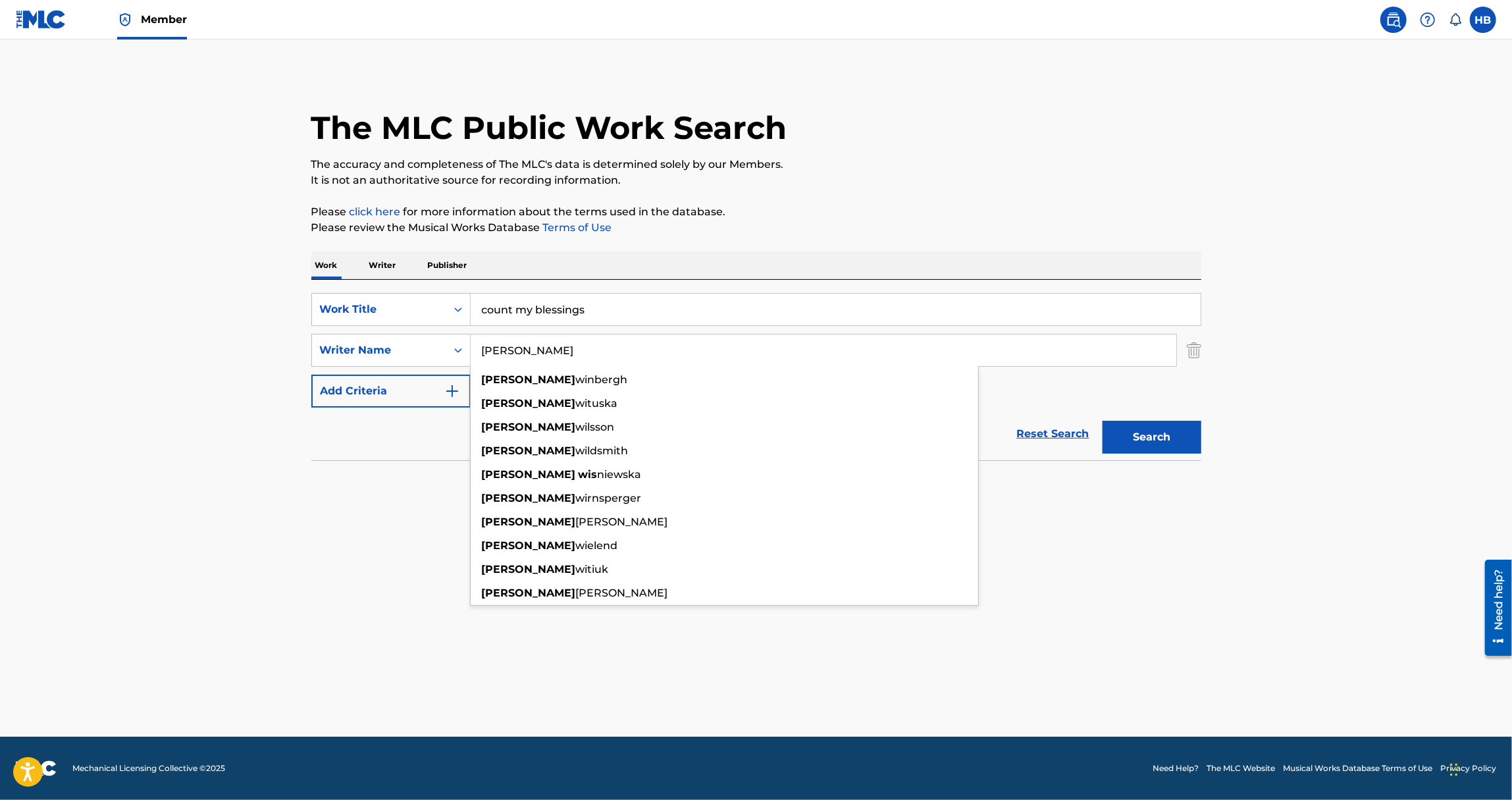
type input "anna wise"
click at [1102, 421] on button "Search" at bounding box center [1151, 437] width 99 height 33
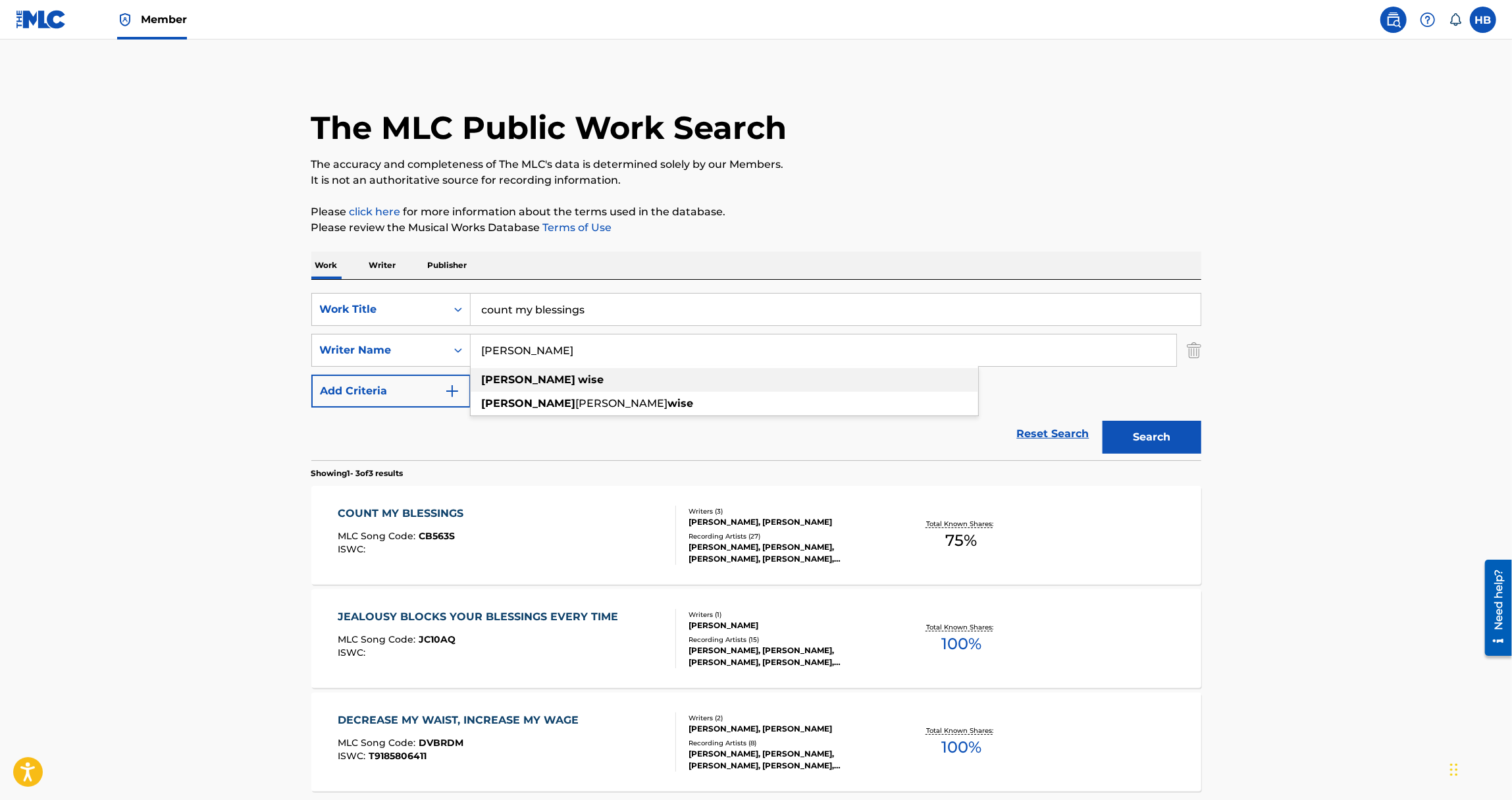
click at [503, 374] on strong "anna" at bounding box center [529, 379] width 94 height 12
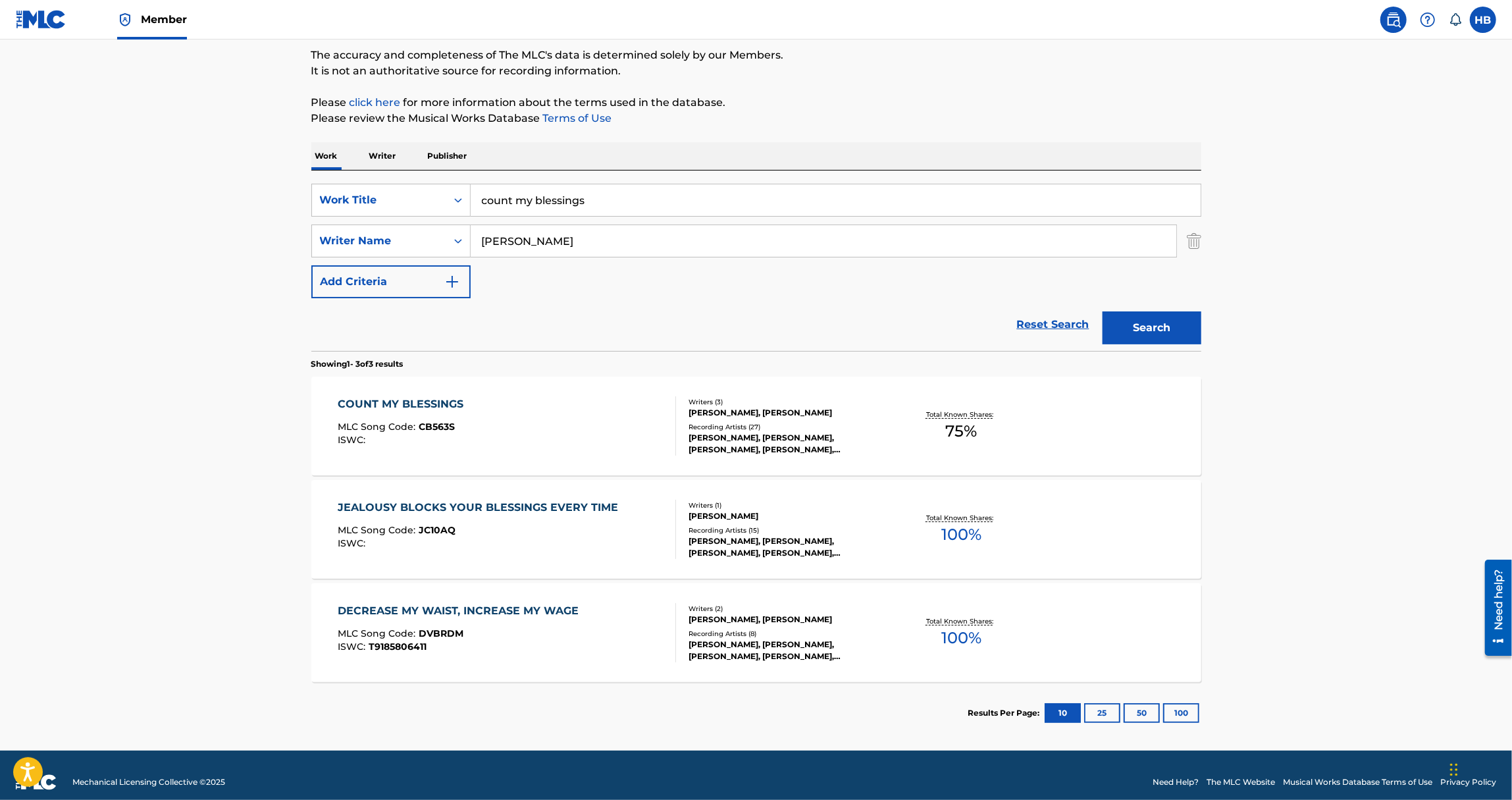
scroll to position [123, 0]
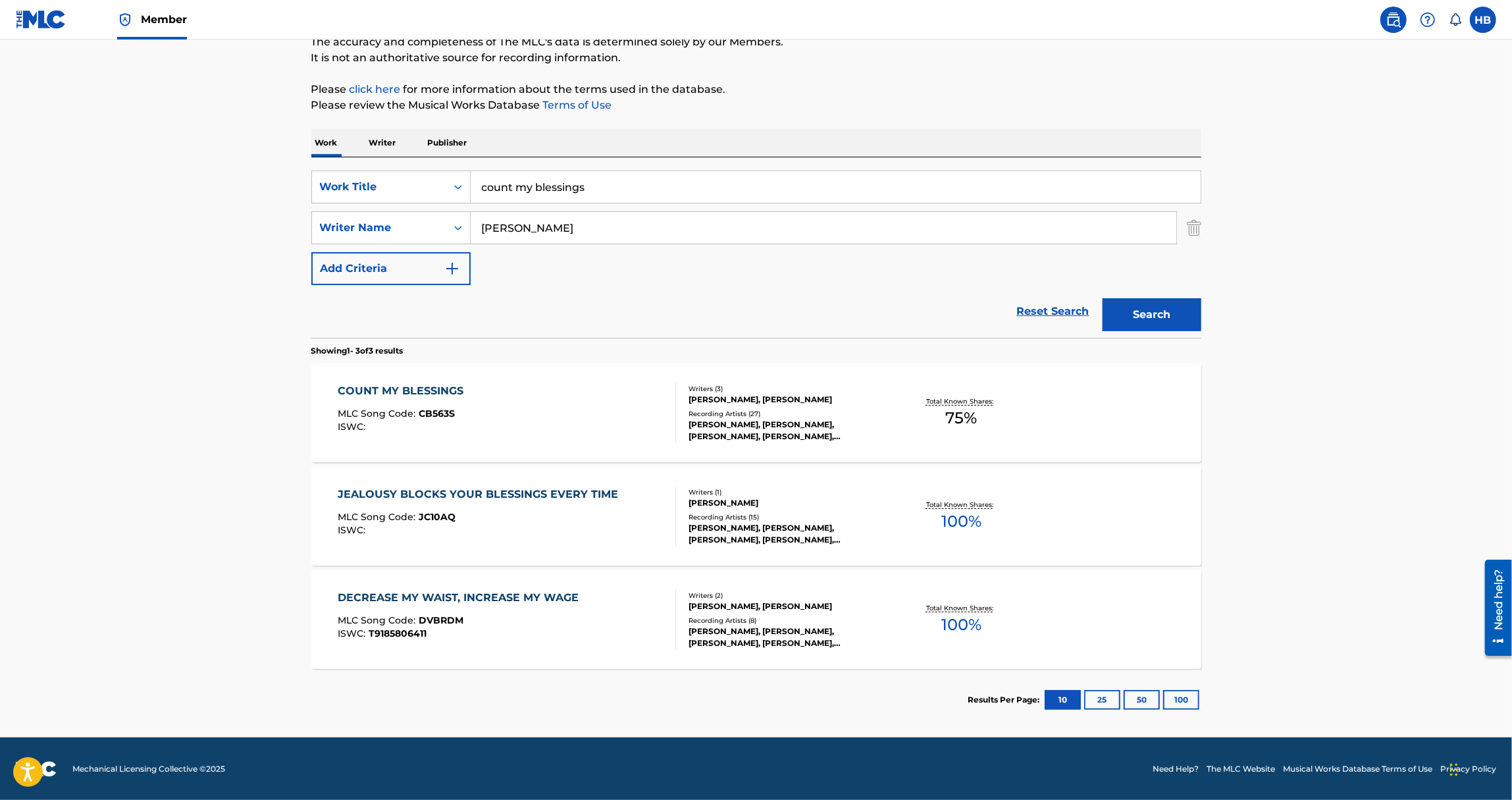
click at [510, 397] on div "COUNT MY BLESSINGS MLC Song Code : CB563S ISWC :" at bounding box center [506, 413] width 338 height 59
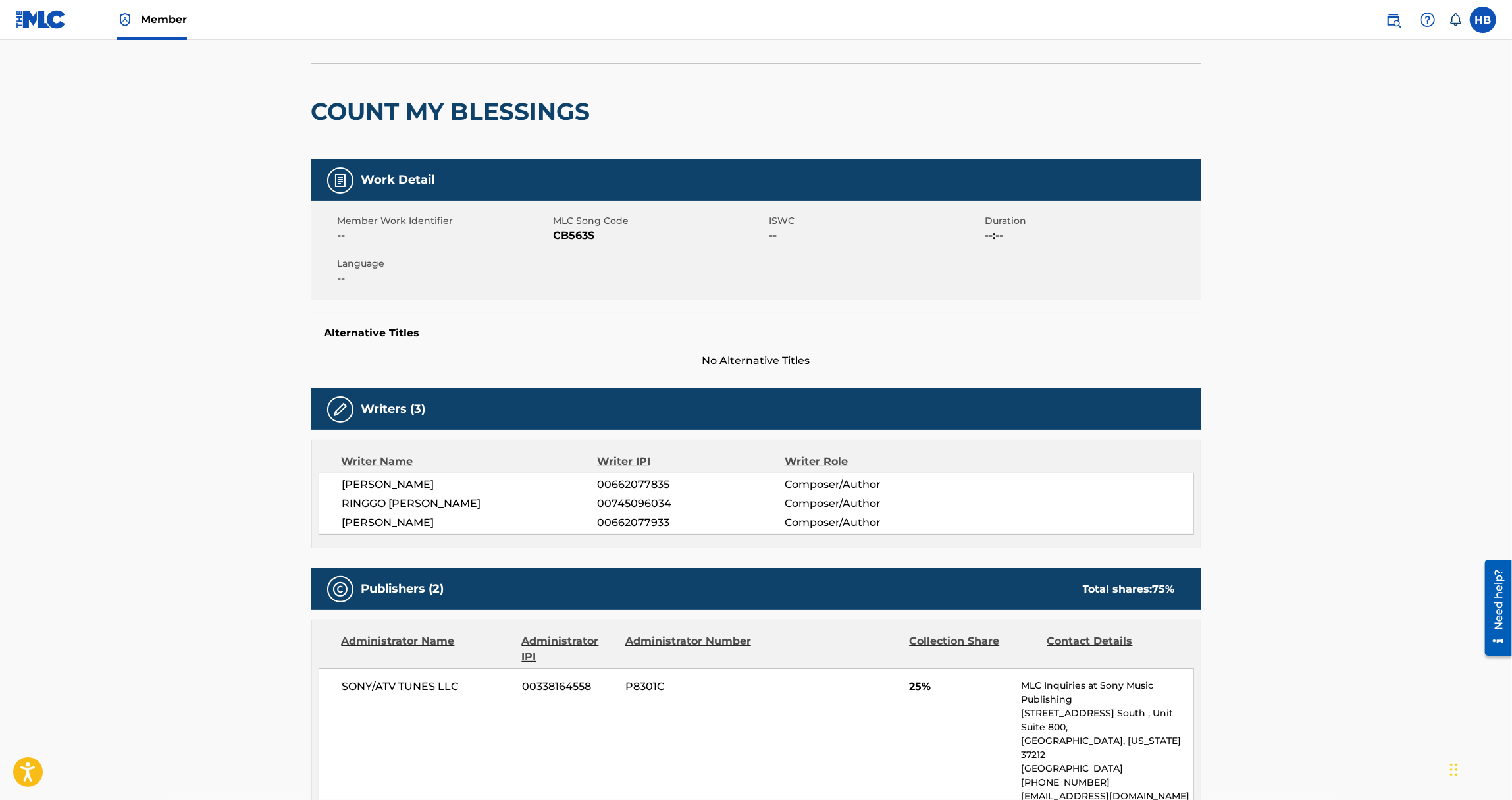
scroll to position [74, 0]
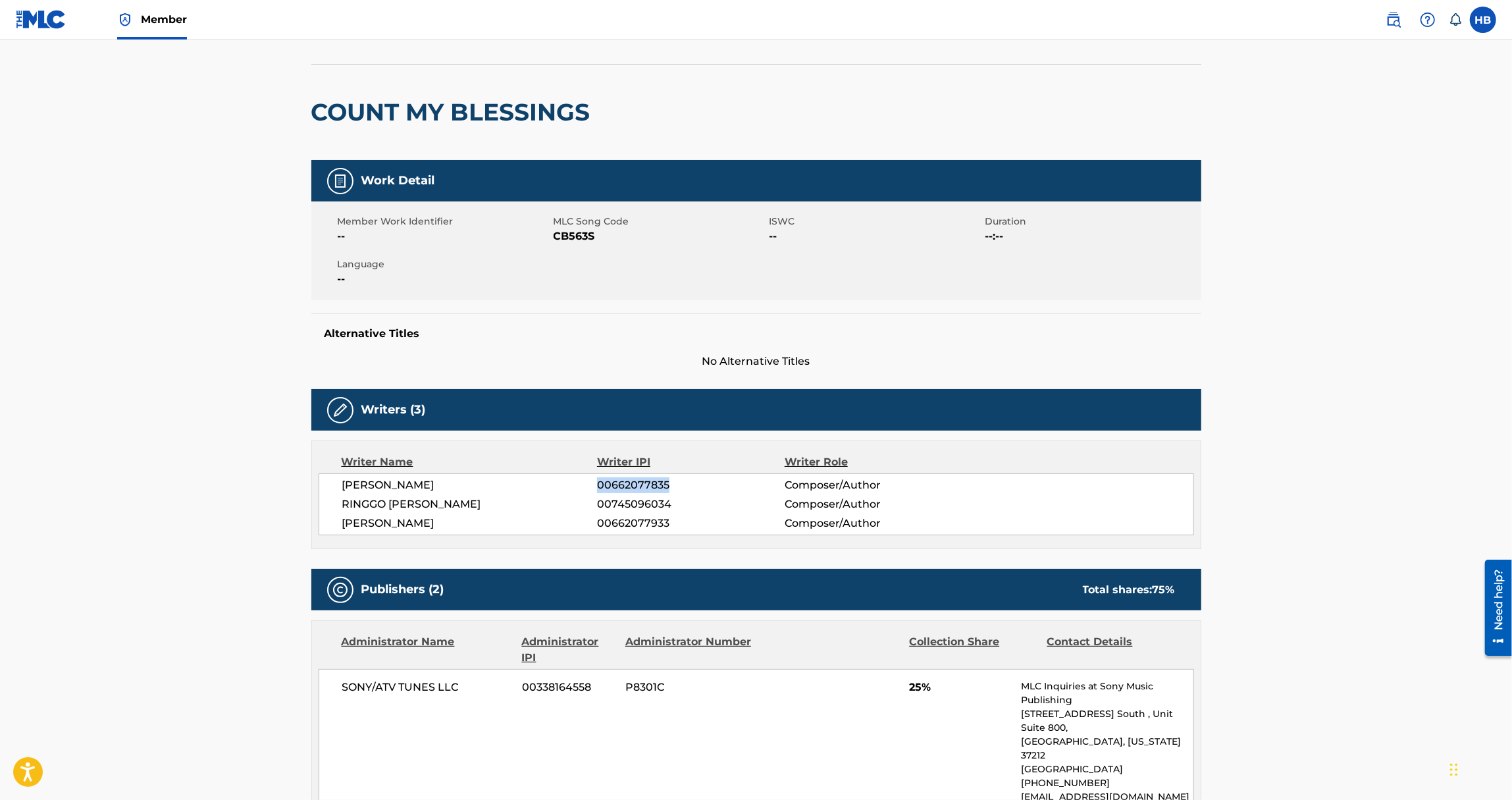
drag, startPoint x: 599, startPoint y: 482, endPoint x: 677, endPoint y: 485, distance: 78.1
click at [677, 485] on span "00662077835" at bounding box center [690, 485] width 187 height 16
copy span "00662077835"
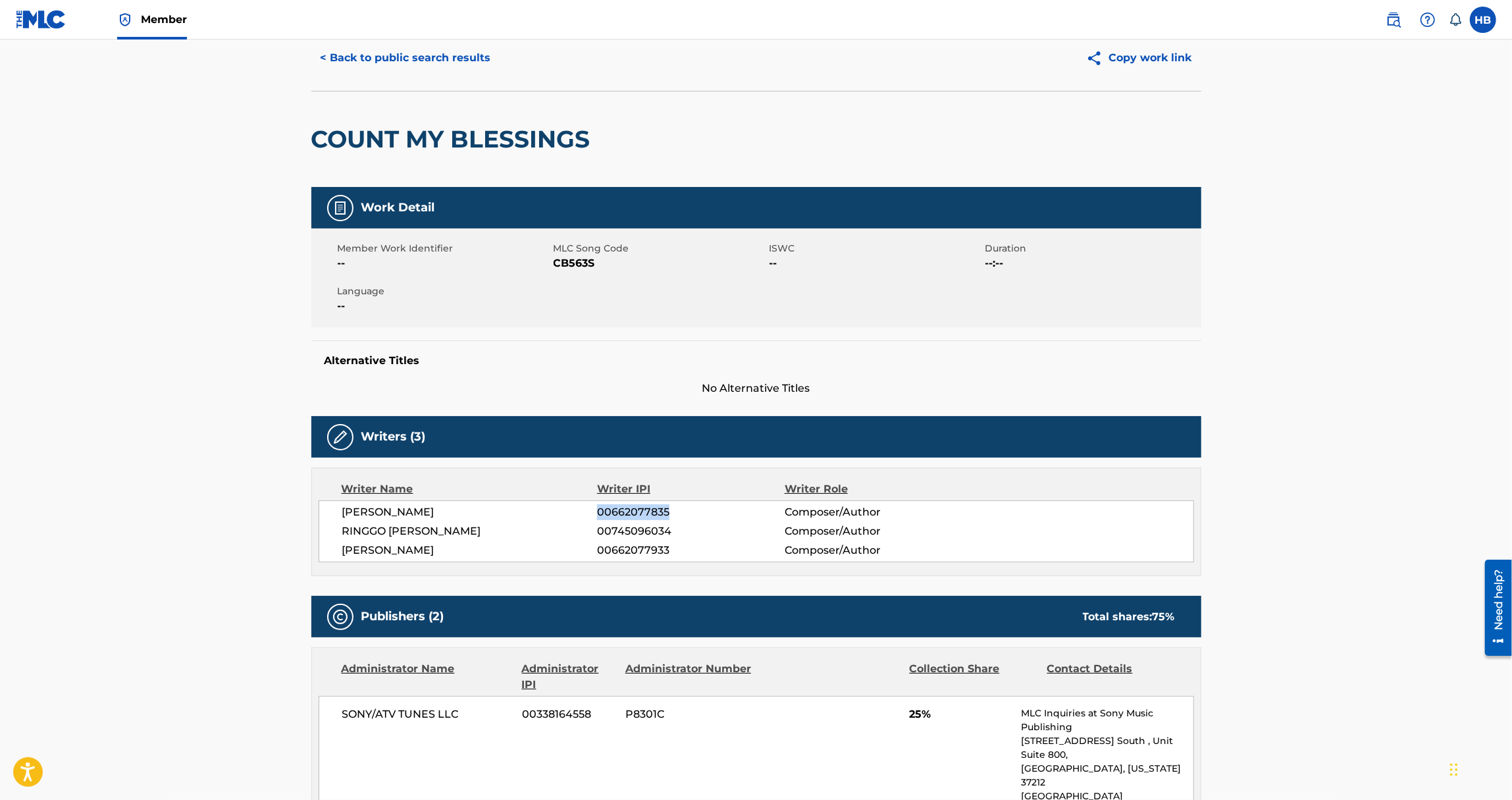
scroll to position [0, 0]
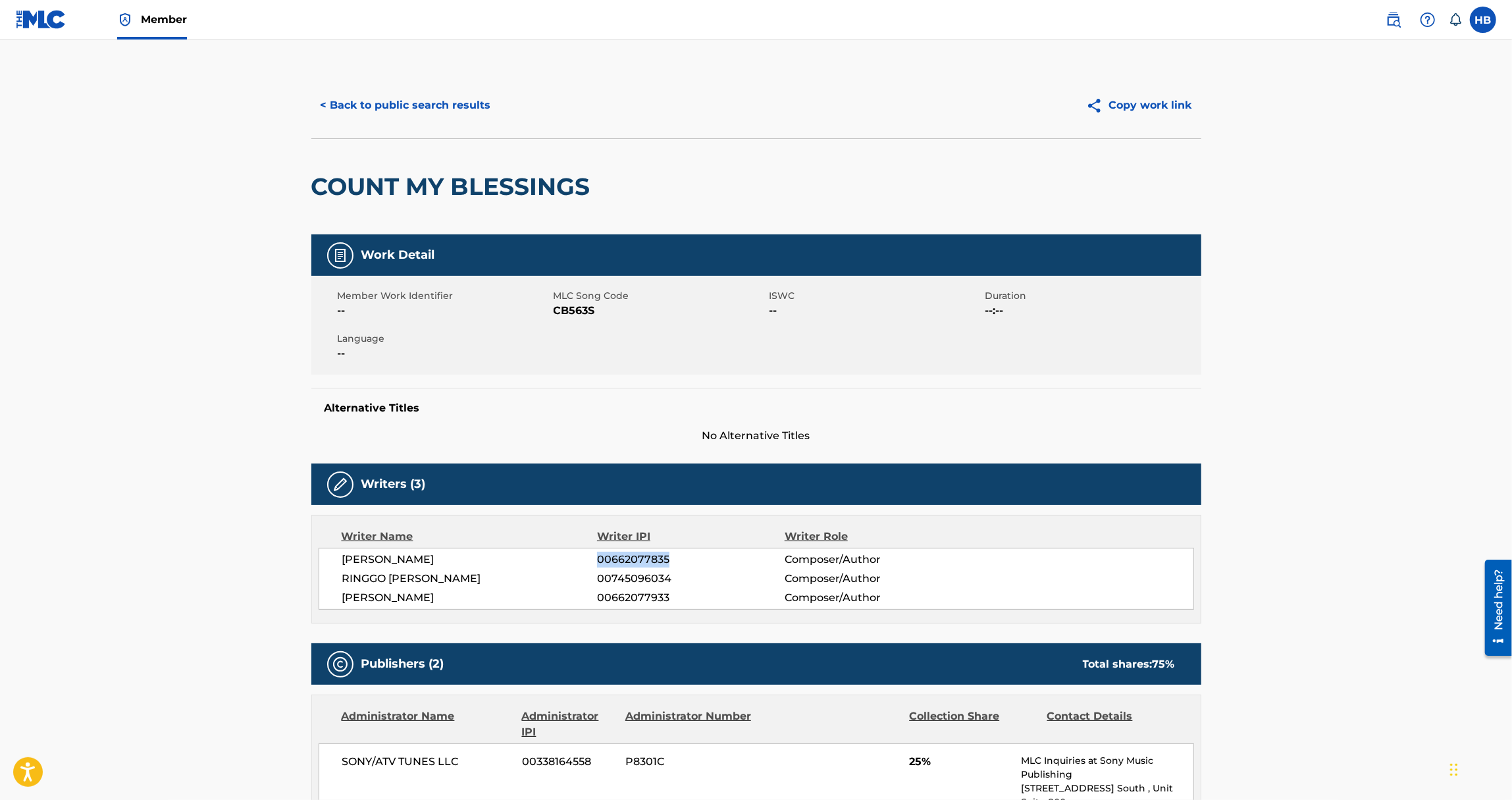
click at [361, 100] on button "< Back to public search results" at bounding box center [406, 105] width 189 height 33
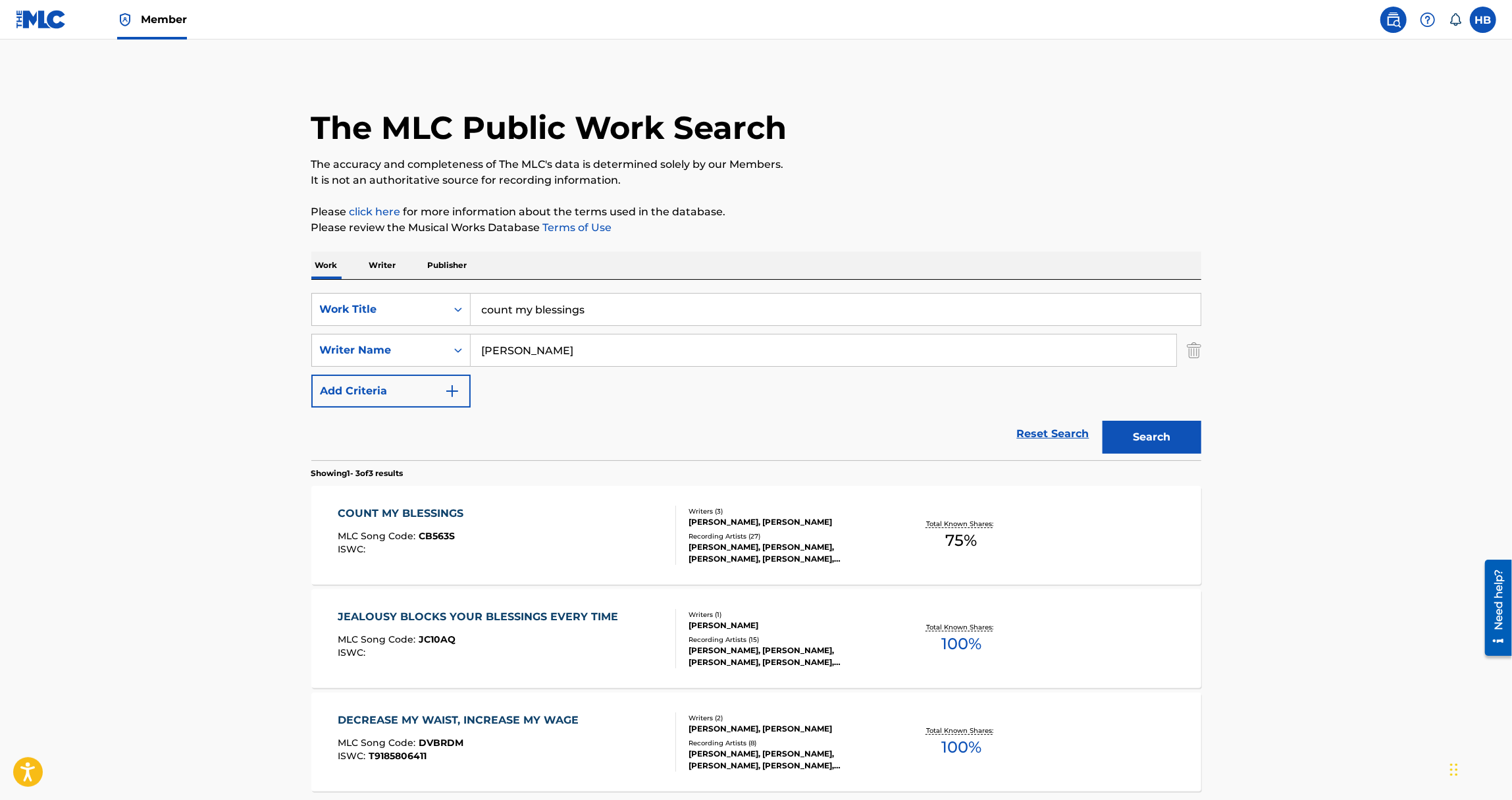
scroll to position [48, 0]
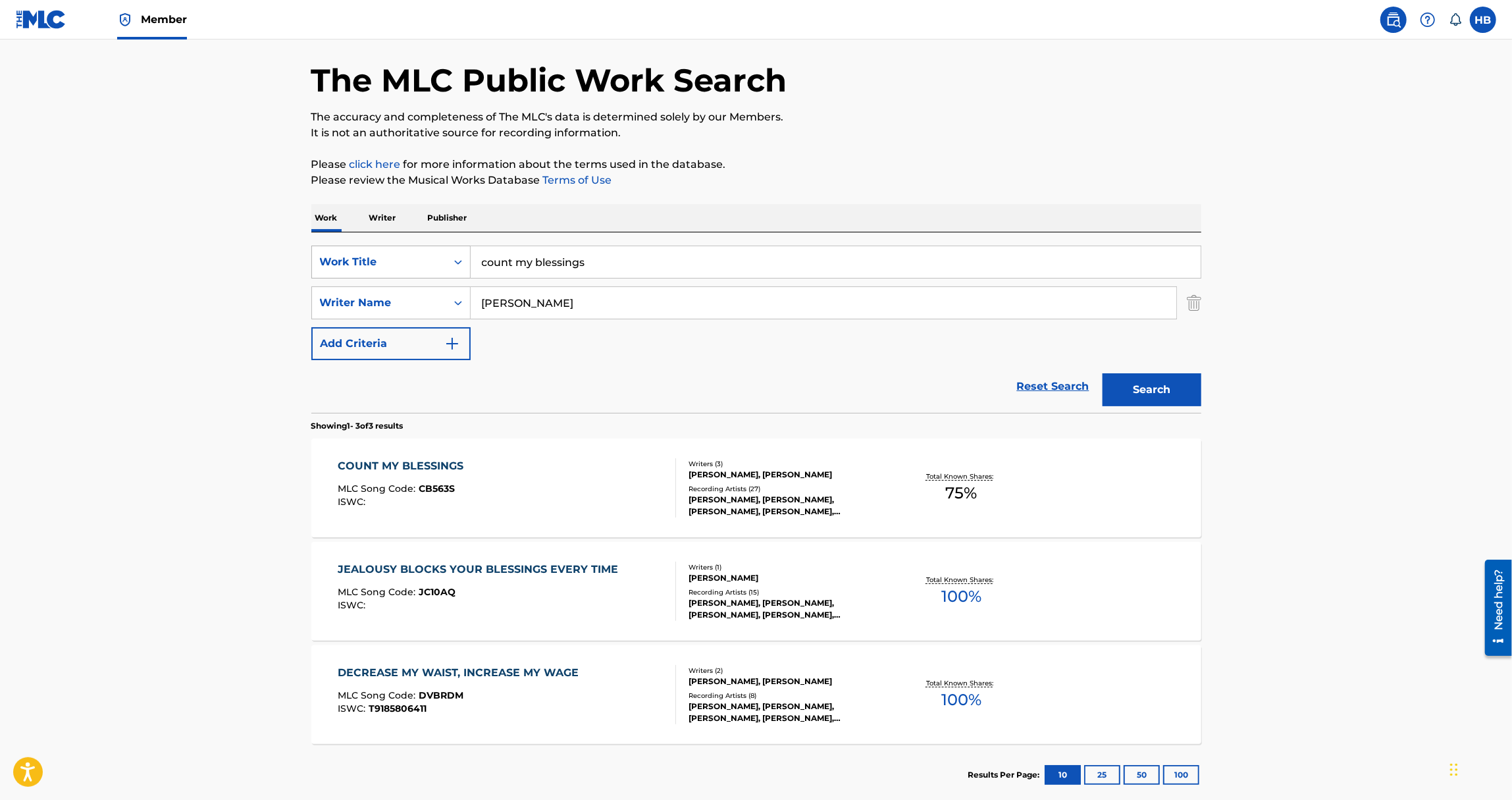
click at [412, 265] on div "Work Title" at bounding box center [379, 262] width 118 height 16
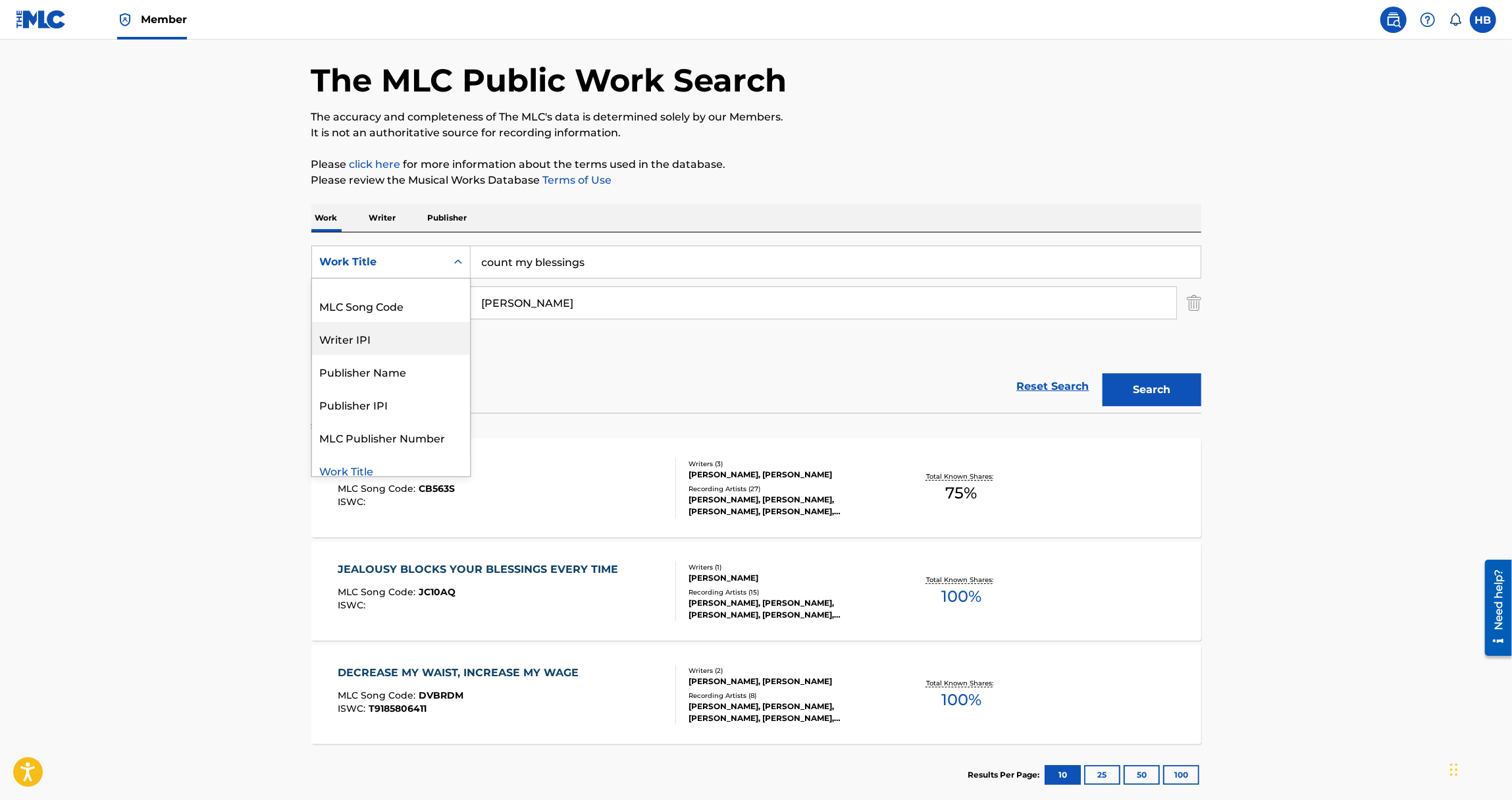
scroll to position [0, 0]
click at [374, 359] on div "Writer IPI" at bounding box center [391, 361] width 158 height 33
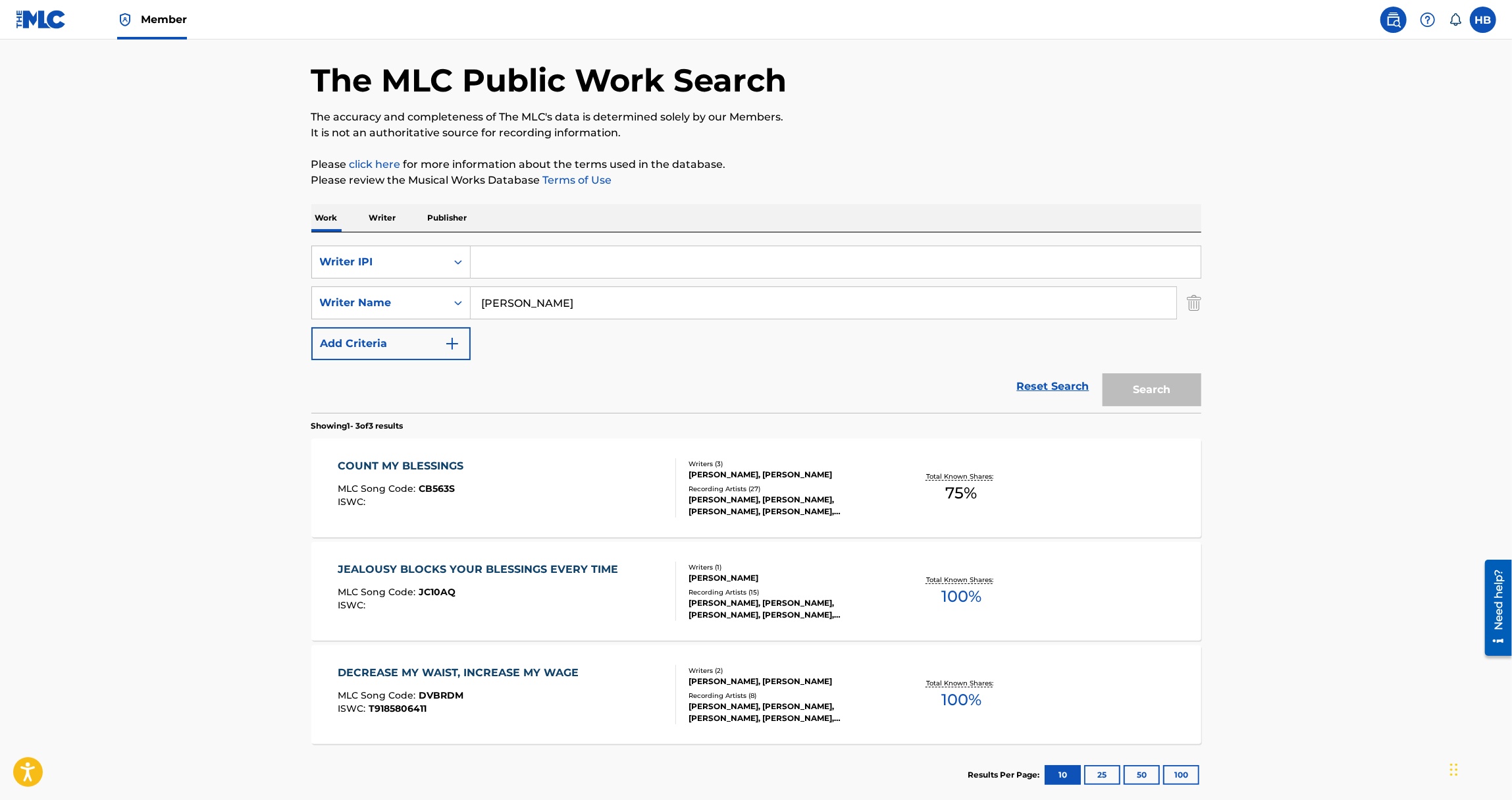
click at [632, 258] on input "Search Form" at bounding box center [836, 262] width 730 height 32
paste input "00662077835"
type input "00662077835"
drag, startPoint x: 576, startPoint y: 304, endPoint x: 381, endPoint y: 304, distance: 195.0
click at [381, 304] on div "SearchWithCriteria155f213f-a35a-4b57-b343-b2dc381e08fa Writer Name anna wise" at bounding box center [756, 303] width 890 height 33
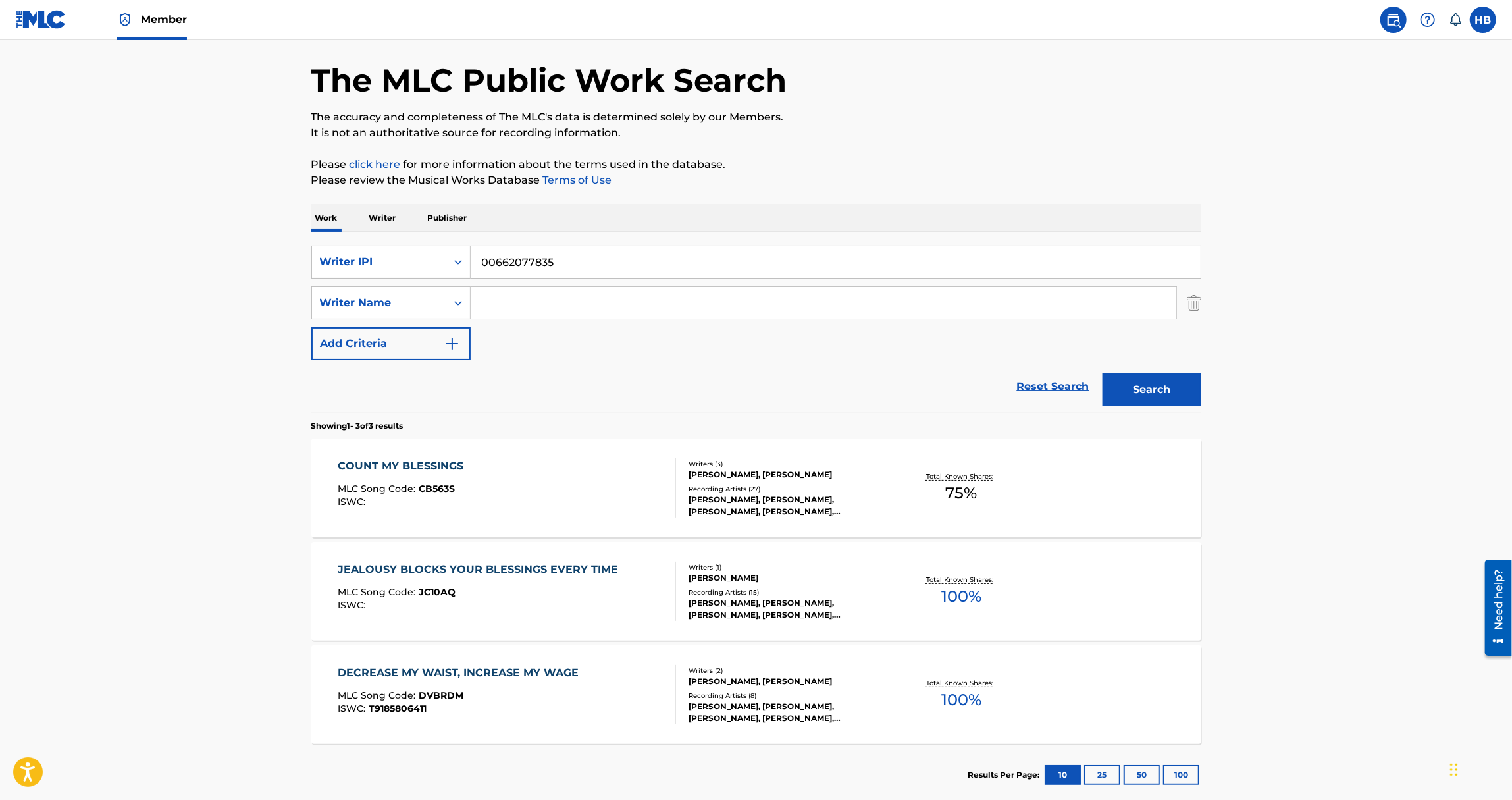
click at [1124, 391] on button "Search" at bounding box center [1151, 390] width 99 height 33
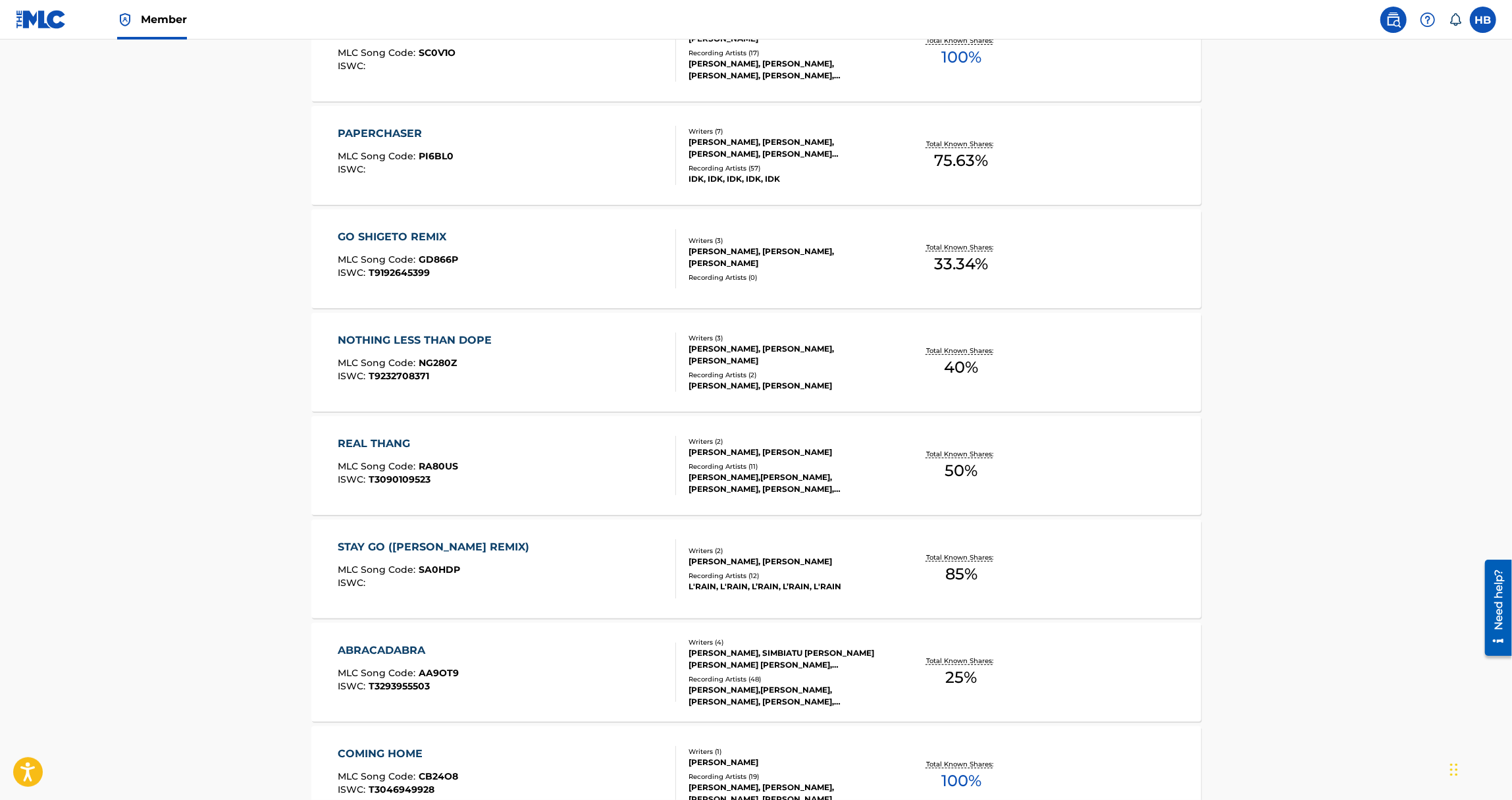
scroll to position [483, 0]
click at [635, 251] on div "GO SHIGETO REMIX MLC Song Code : GD866P ISWC : T9192645399" at bounding box center [506, 259] width 338 height 59
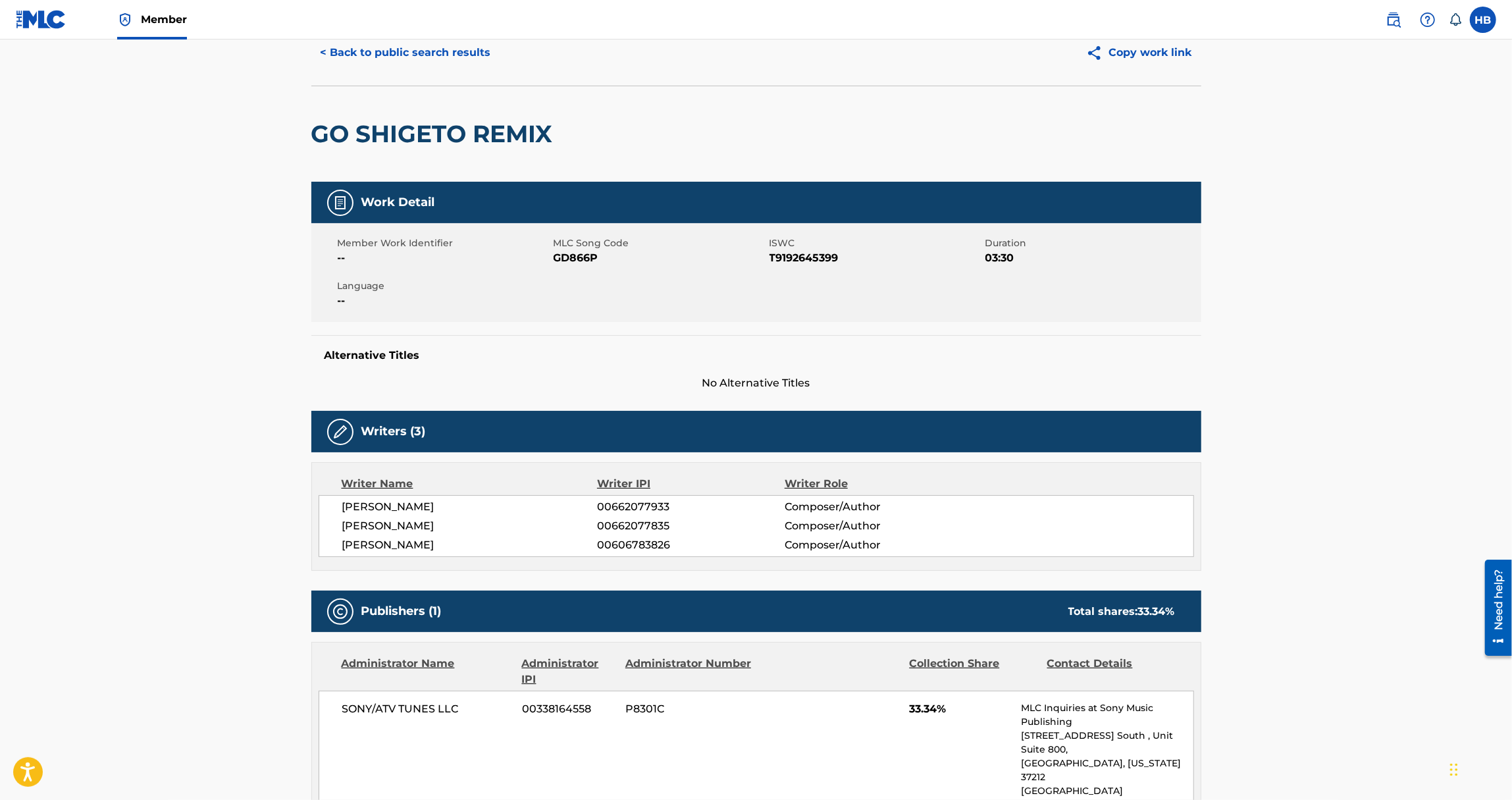
scroll to position [319, 0]
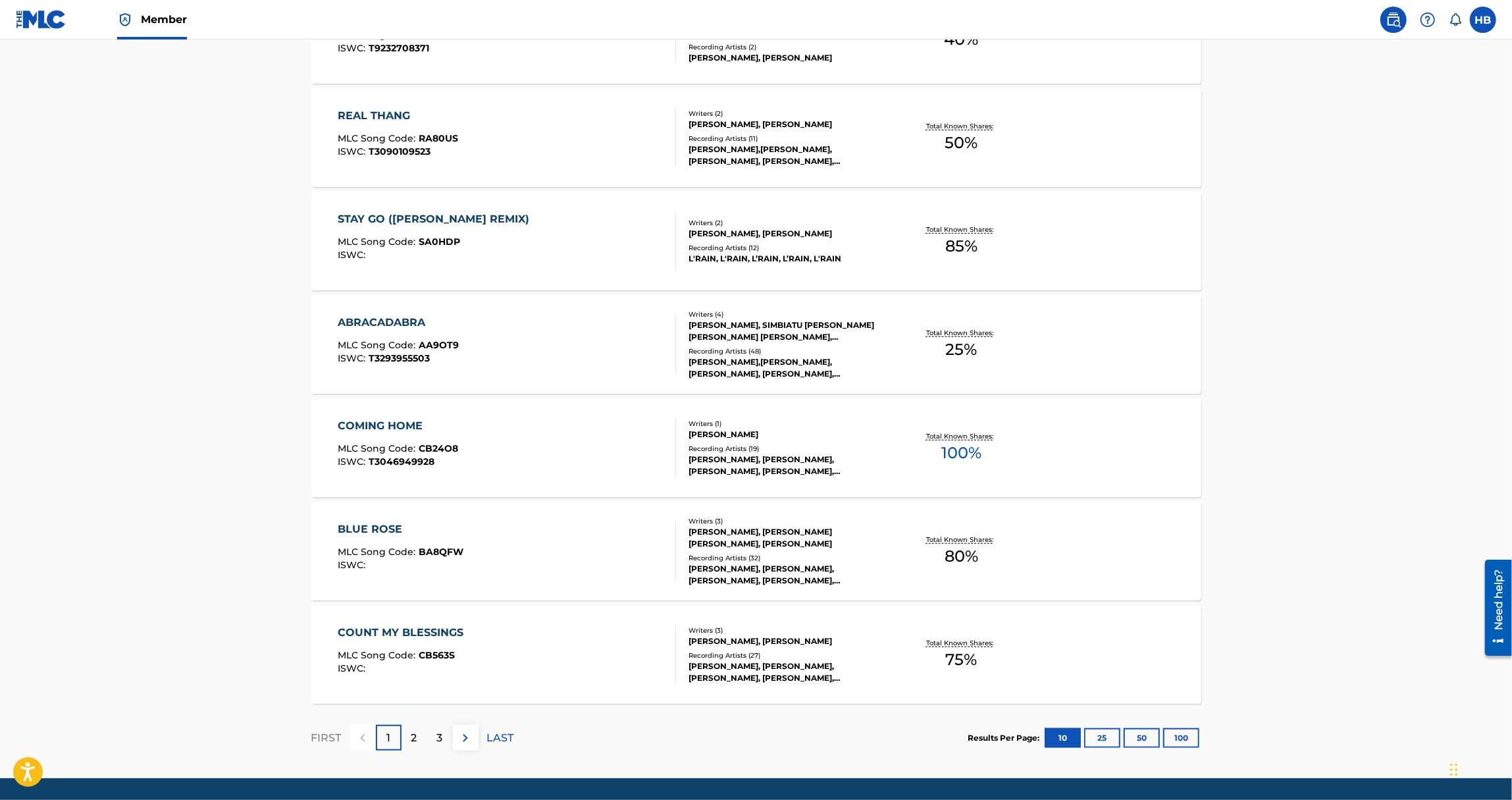
scroll to position [813, 0]
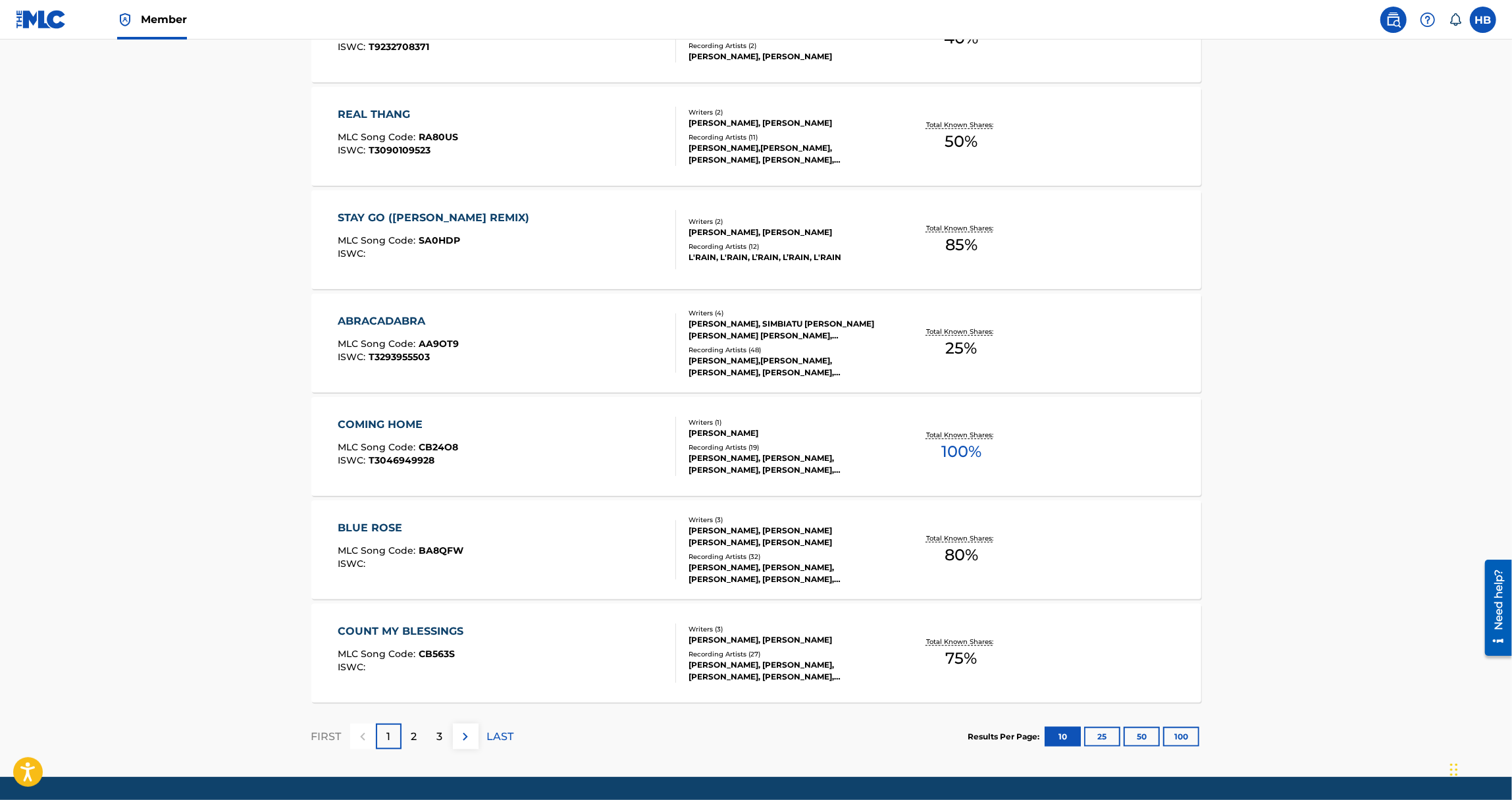
click at [593, 416] on div "COMING HOME MLC Song Code : CB24O8 ISWC : T3046949928 Writers ( 1 ) ANNA CHRIST…" at bounding box center [756, 447] width 890 height 99
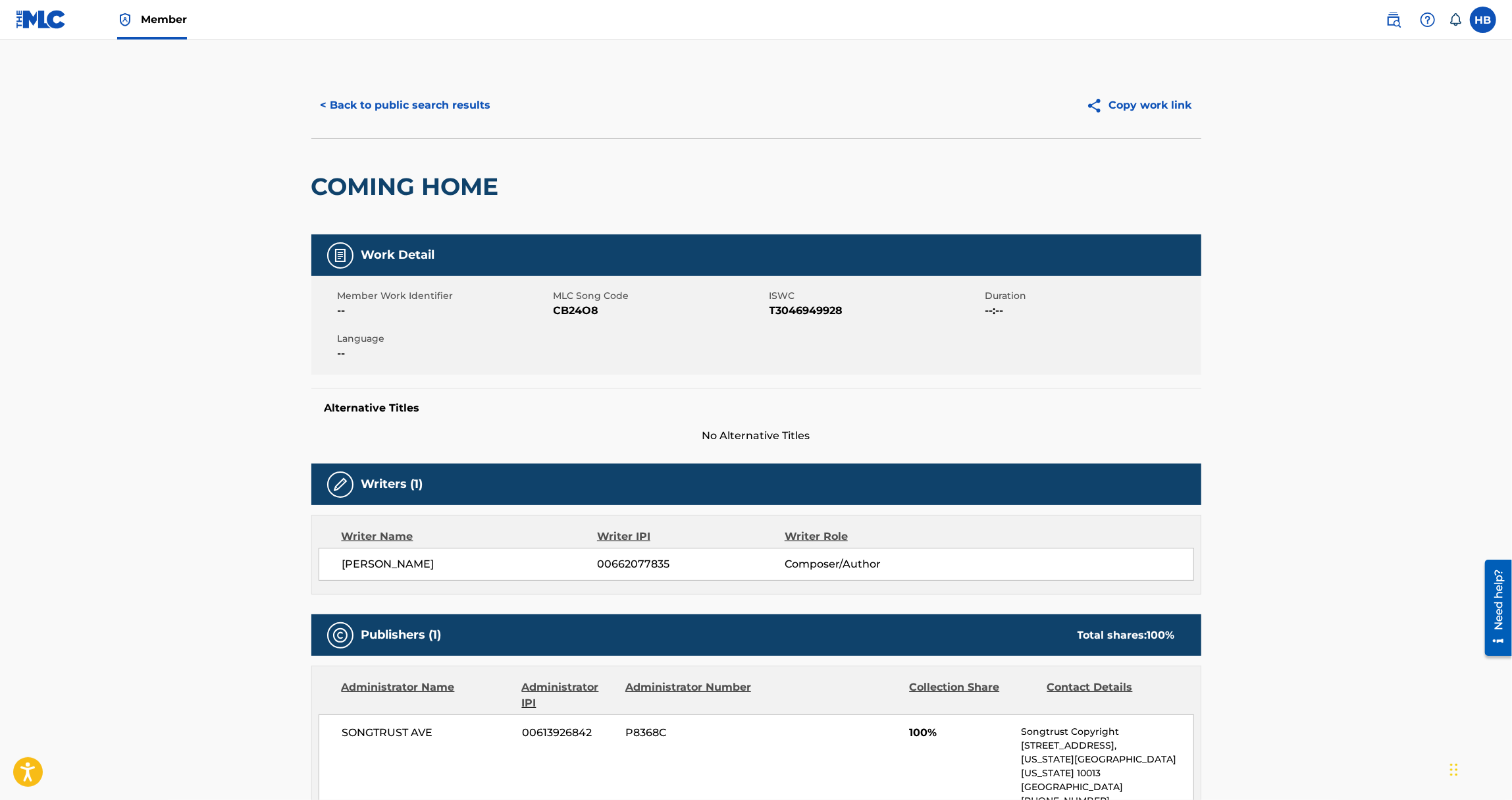
click at [413, 110] on button "< Back to public search results" at bounding box center [406, 105] width 189 height 33
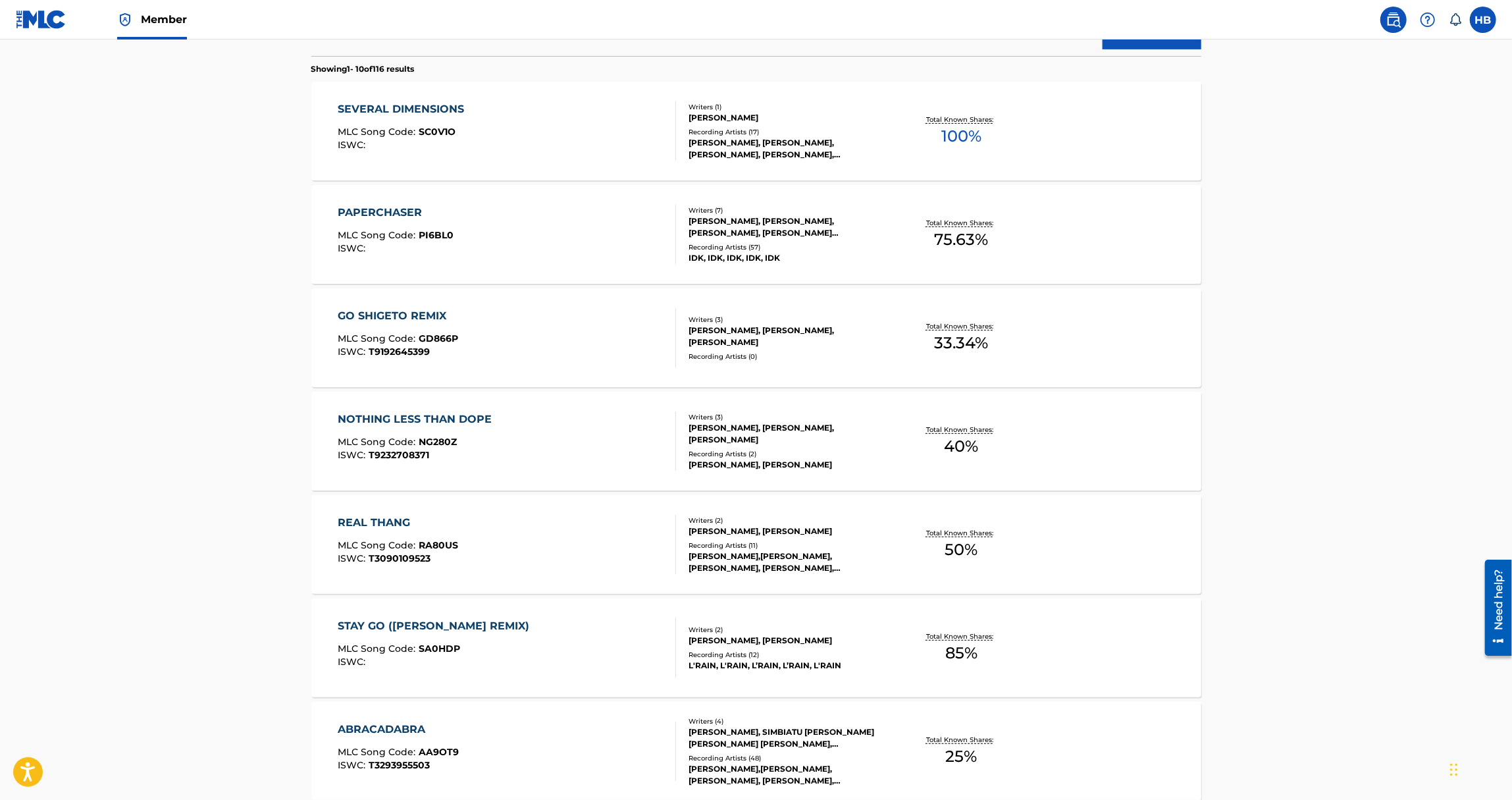
scroll to position [364, 0]
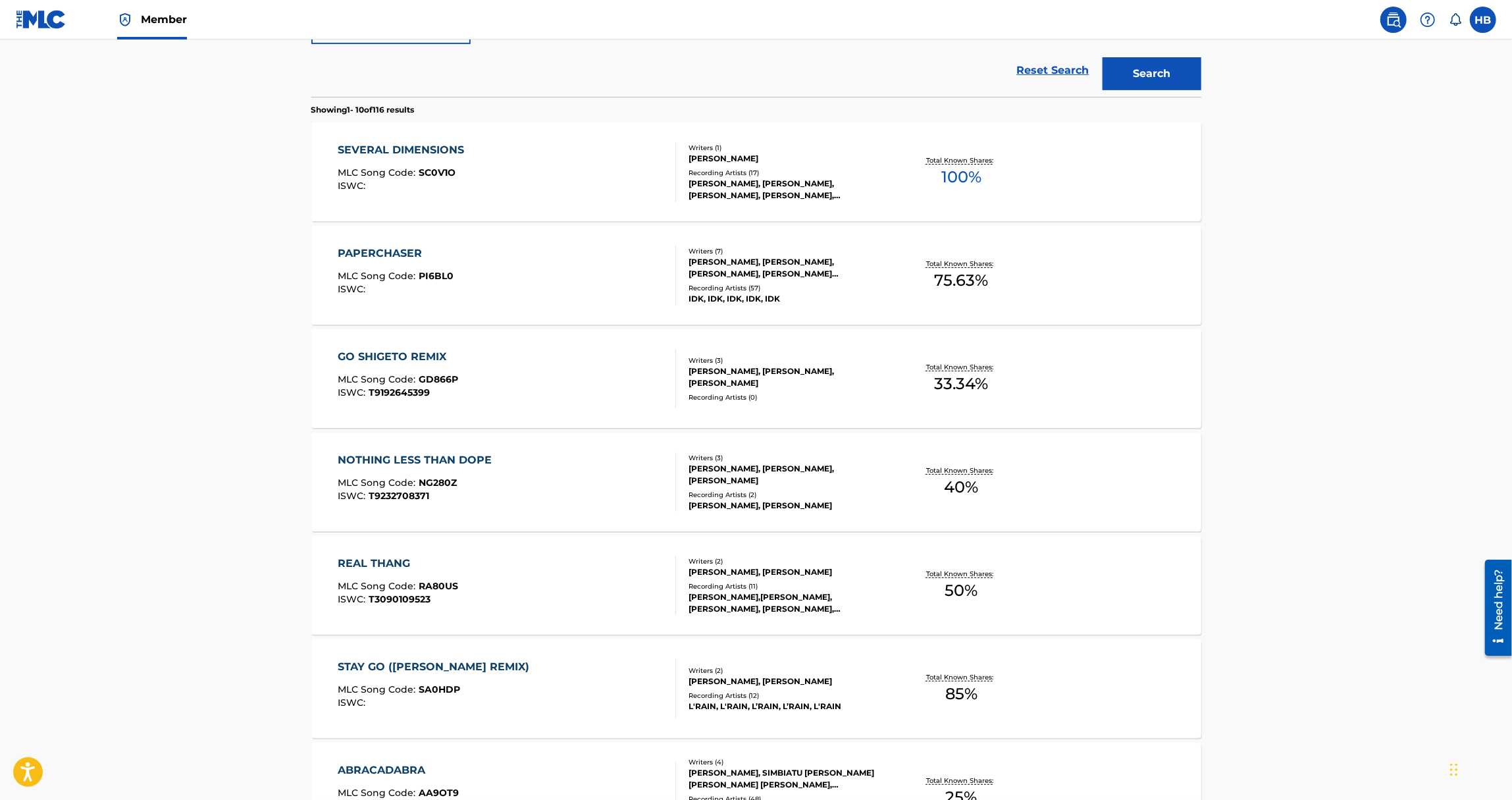
click at [399, 257] on div "PAPERCHASER" at bounding box center [395, 254] width 116 height 16
